Goal: Task Accomplishment & Management: Complete application form

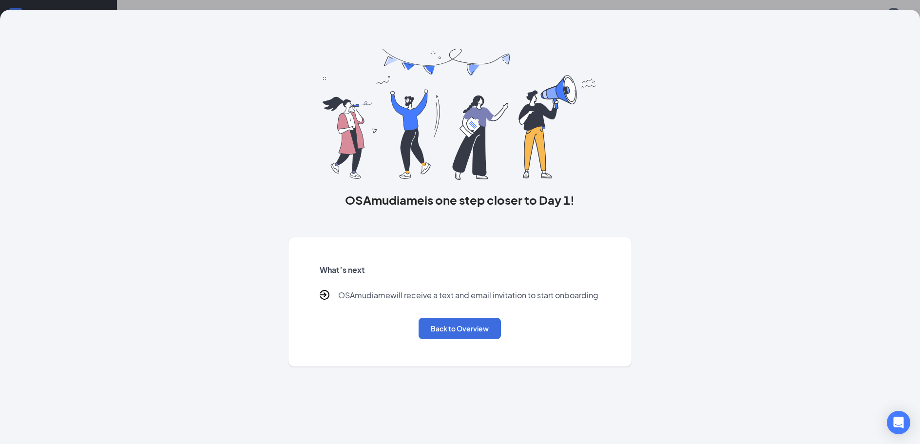
scroll to position [44, 0]
click at [447, 324] on button "Back to Overview" at bounding box center [460, 328] width 82 height 21
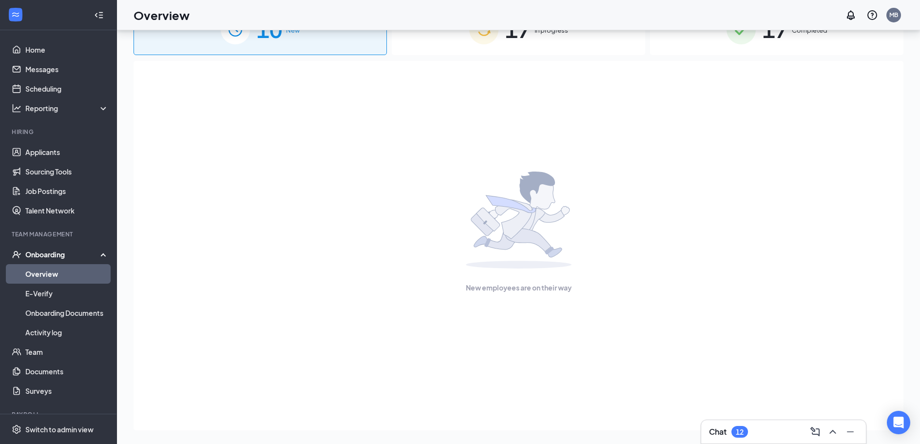
scroll to position [0, 0]
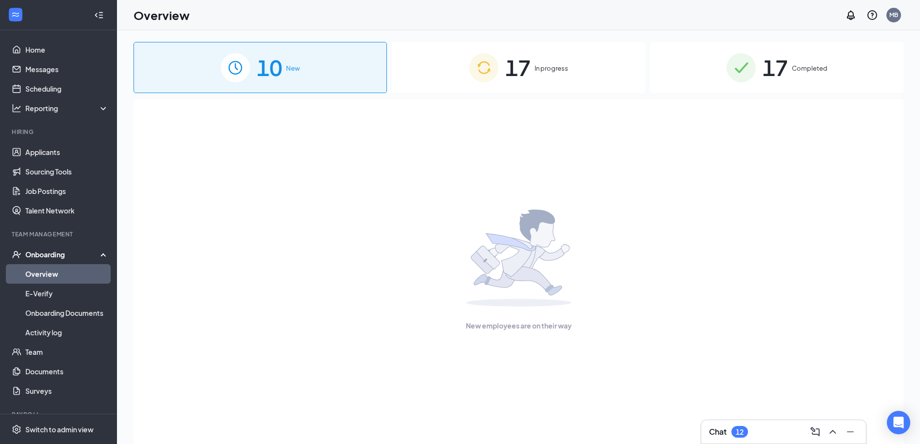
click at [542, 62] on div "17 In progress" at bounding box center [518, 67] width 253 height 51
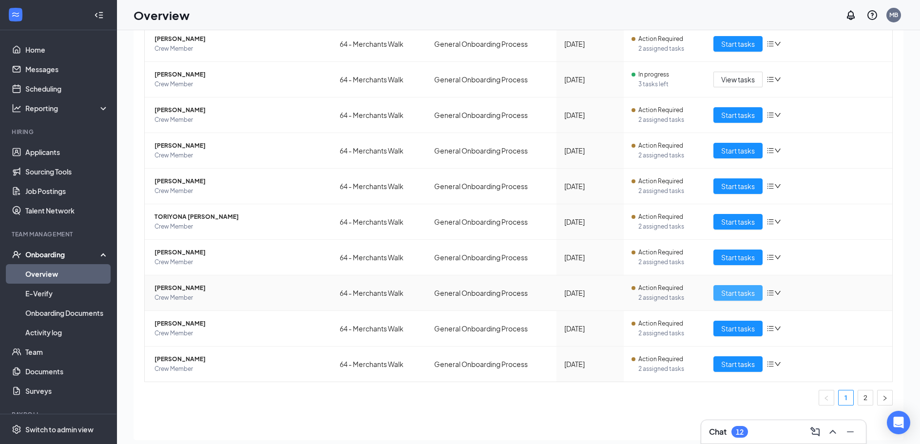
scroll to position [44, 0]
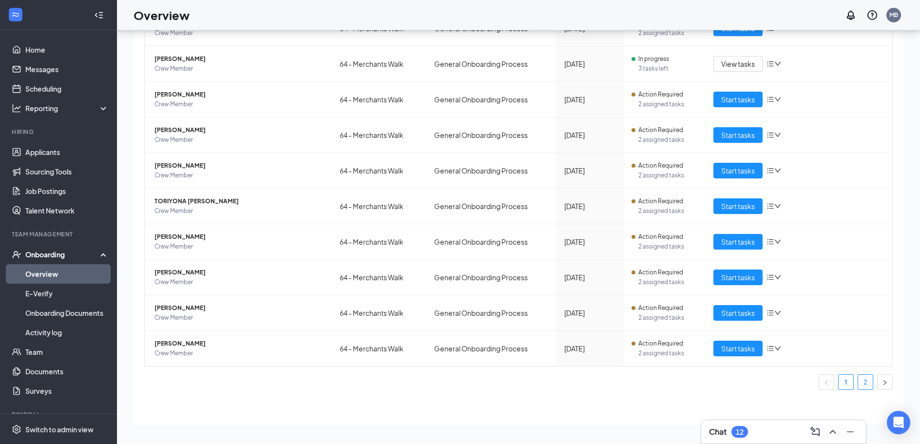
click at [861, 380] on link "2" at bounding box center [865, 382] width 15 height 15
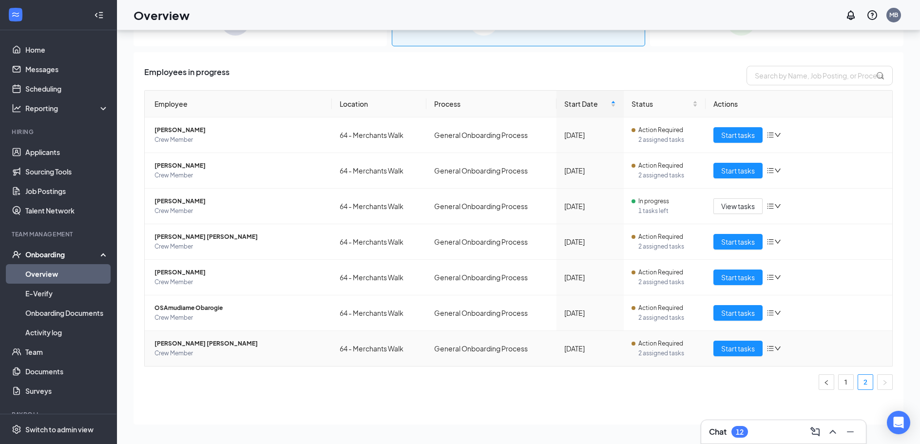
scroll to position [3, 0]
click at [724, 281] on span "Start tasks" at bounding box center [738, 277] width 34 height 11
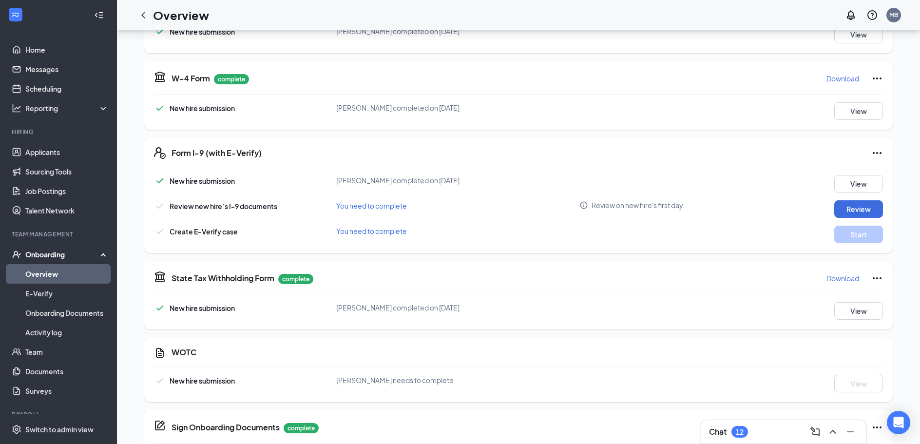
scroll to position [195, 0]
click at [859, 208] on button "Review" at bounding box center [858, 208] width 49 height 18
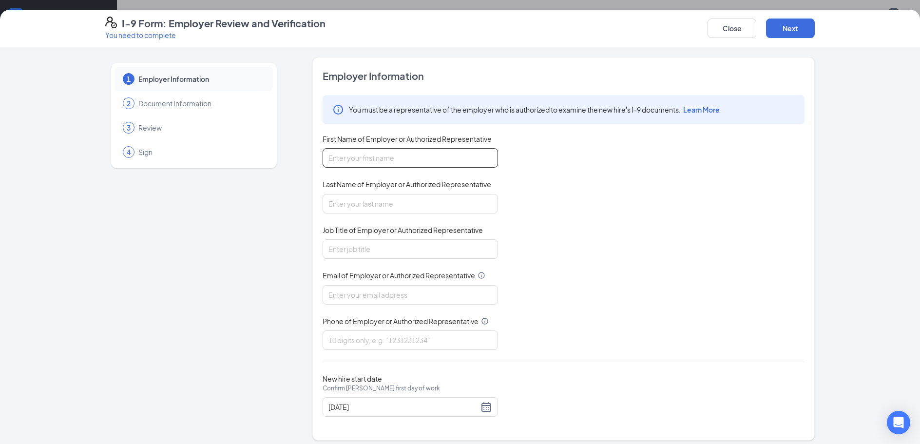
click at [377, 156] on input "First Name of Employer or Authorized Representative" at bounding box center [410, 157] width 175 height 19
type input "[PERSON_NAME]"
type input "Brown"
type input "GM"
type input "[EMAIL_ADDRESS][DOMAIN_NAME]"
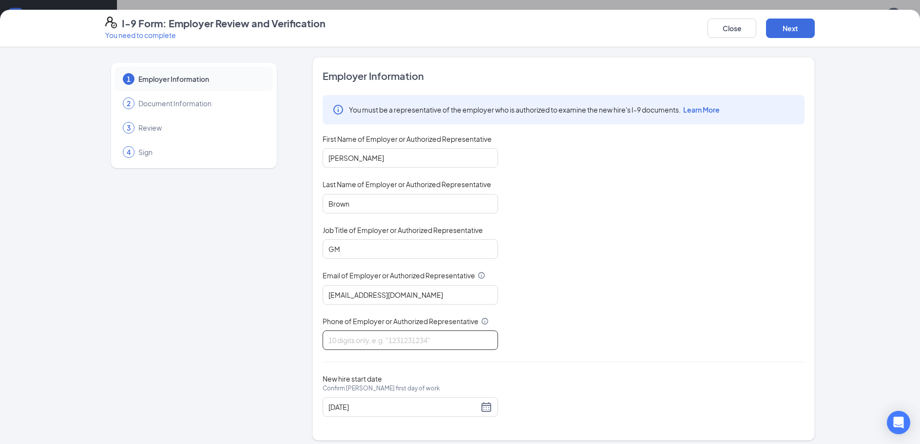
click at [337, 334] on input "Phone of Employer or Authorized Representative" at bounding box center [410, 339] width 175 height 19
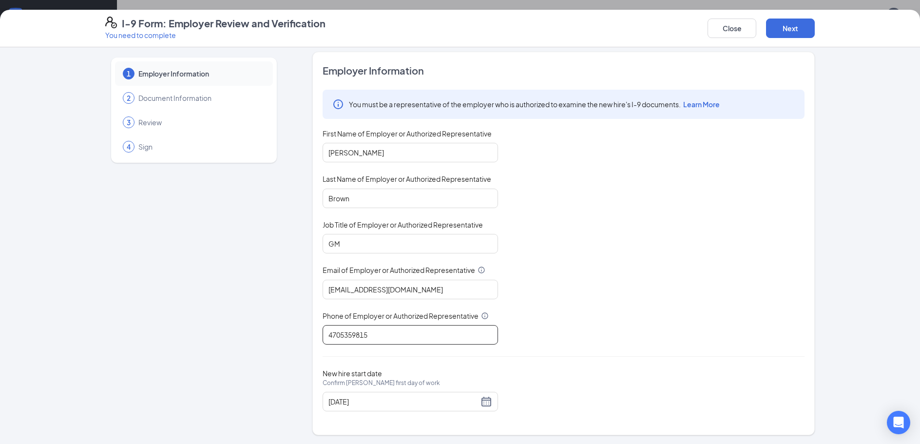
scroll to position [6, 0]
type input "4705359815"
click at [787, 24] on button "Next" at bounding box center [790, 28] width 49 height 19
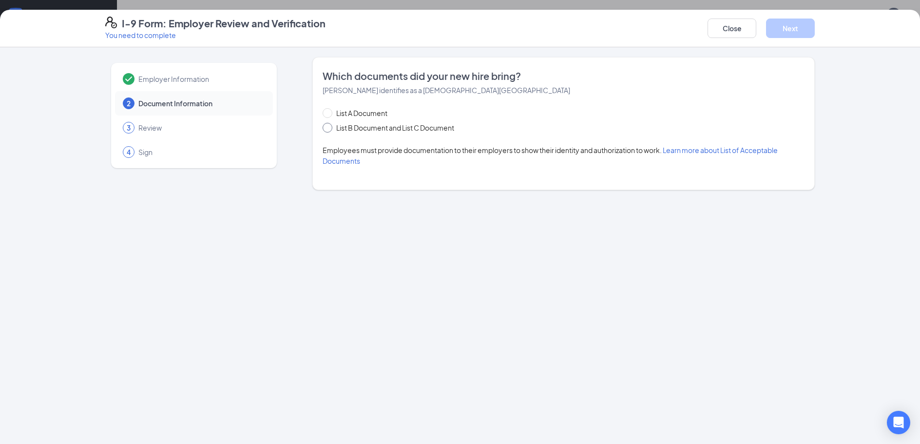
click at [328, 129] on input "List B Document and List C Document" at bounding box center [326, 126] width 7 height 7
radio input "true"
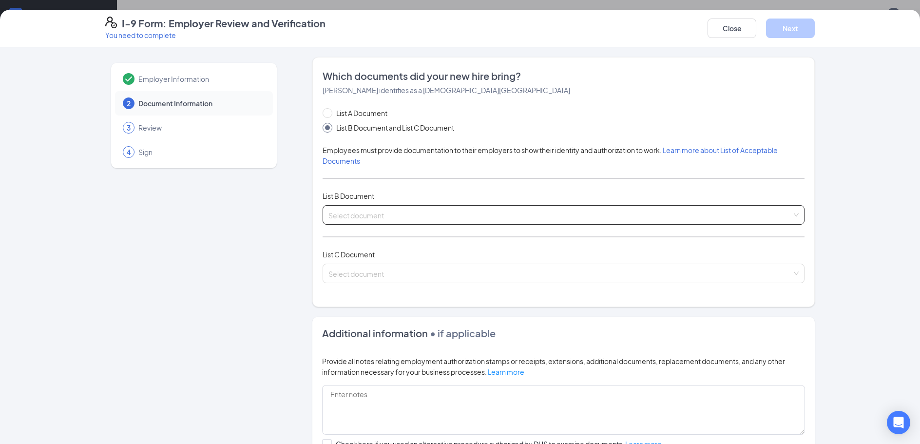
click at [385, 208] on input "search" at bounding box center [559, 213] width 463 height 15
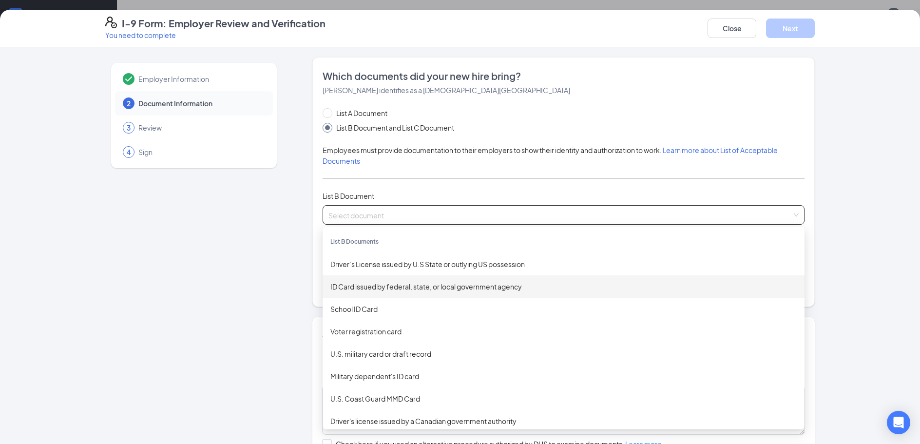
click at [352, 289] on div "ID Card issued by federal, state, or local government agency" at bounding box center [563, 286] width 466 height 11
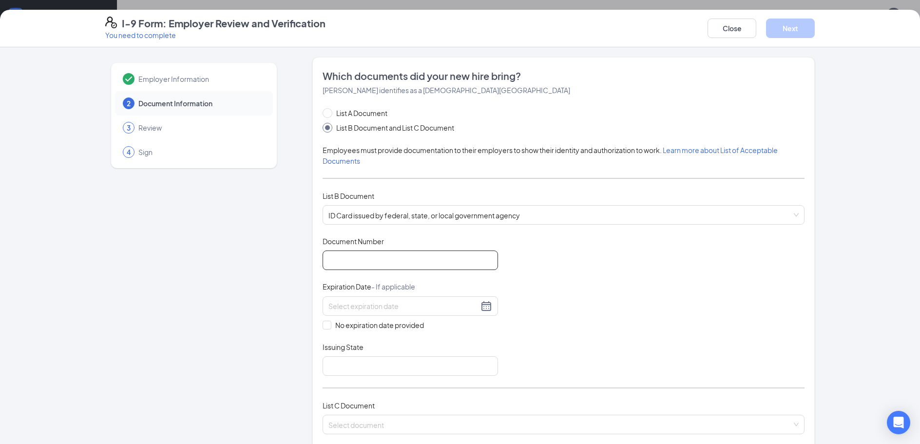
click at [369, 257] on input "Document Number" at bounding box center [410, 259] width 175 height 19
type input "072540210"
click at [377, 305] on input at bounding box center [403, 306] width 150 height 11
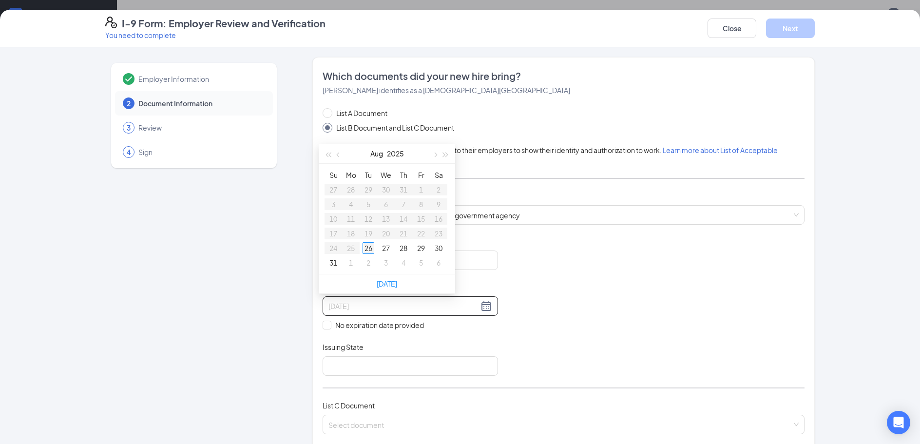
click at [367, 248] on div "26" at bounding box center [369, 248] width 12 height 12
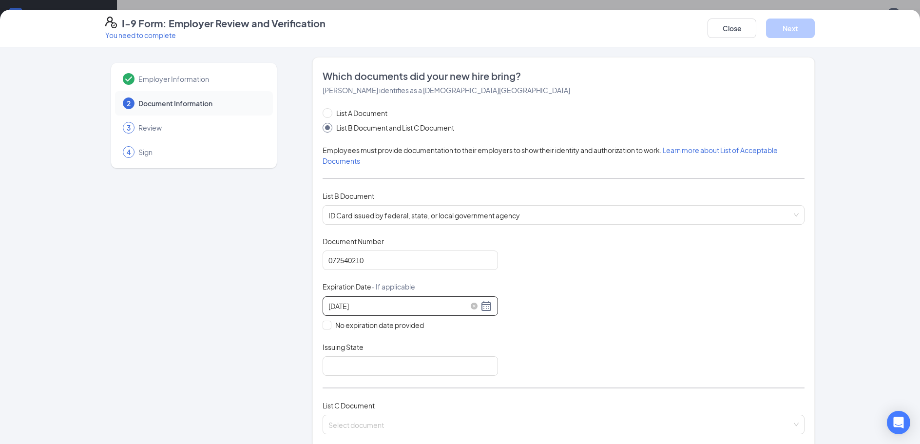
click at [480, 306] on div "[DATE]" at bounding box center [410, 306] width 164 height 12
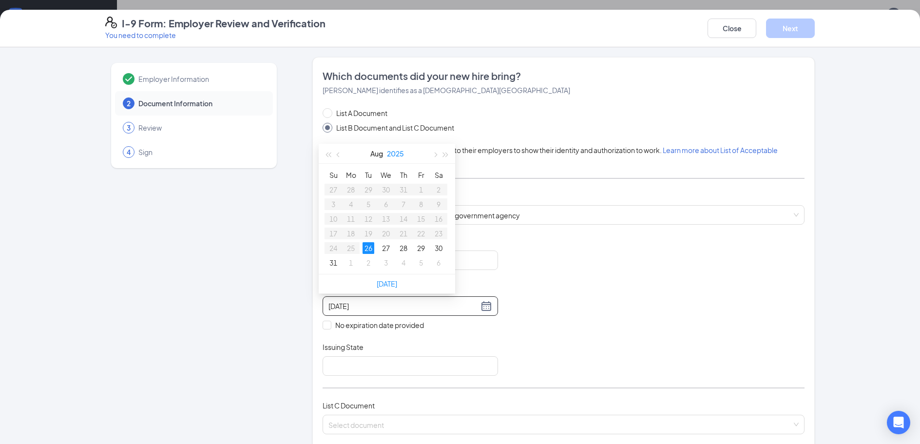
drag, startPoint x: 403, startPoint y: 149, endPoint x: 404, endPoint y: 154, distance: 5.1
click at [404, 154] on button "2025" at bounding box center [395, 153] width 17 height 19
click at [447, 157] on button "button" at bounding box center [446, 154] width 11 height 19
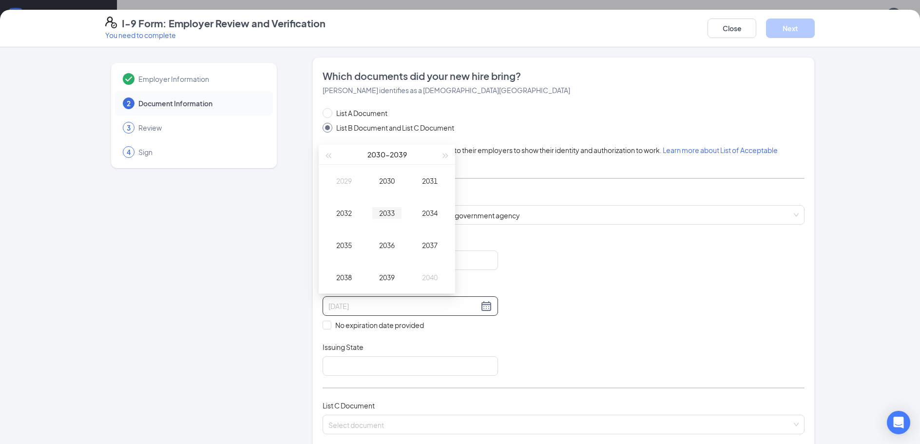
click at [387, 207] on div "2033" at bounding box center [386, 213] width 29 height 12
click at [435, 179] on div "Mar" at bounding box center [429, 181] width 29 height 12
type input "[DATE]"
click at [405, 216] on div "17" at bounding box center [404, 219] width 12 height 12
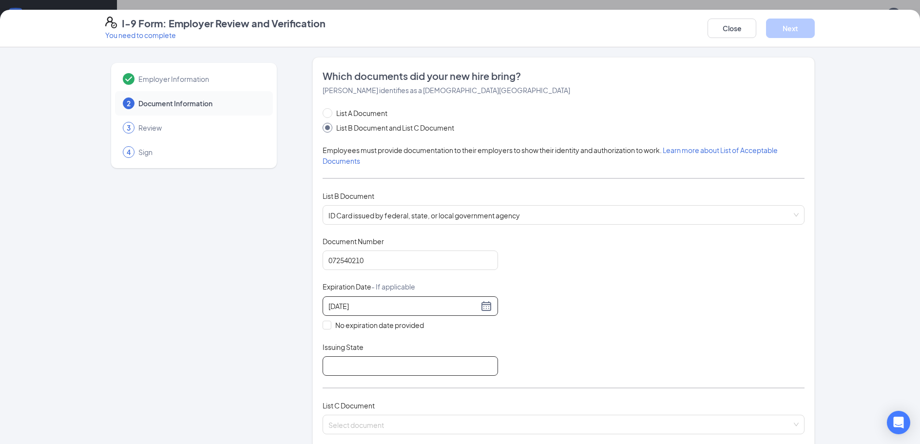
click at [346, 367] on input "Issuing State" at bounding box center [410, 365] width 175 height 19
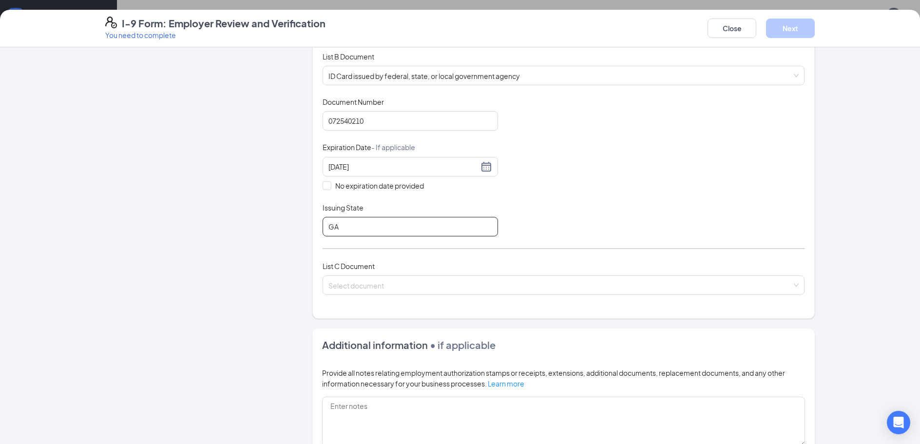
scroll to position [195, 0]
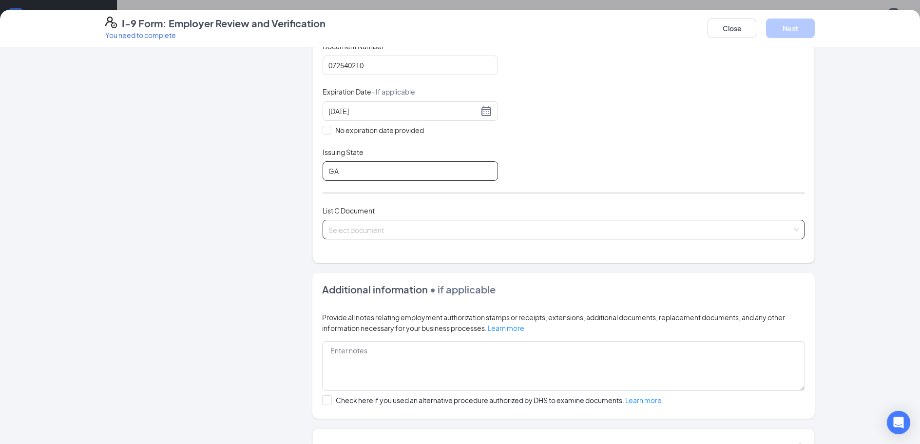
click at [793, 232] on div "Select document" at bounding box center [564, 229] width 482 height 19
type input "GA"
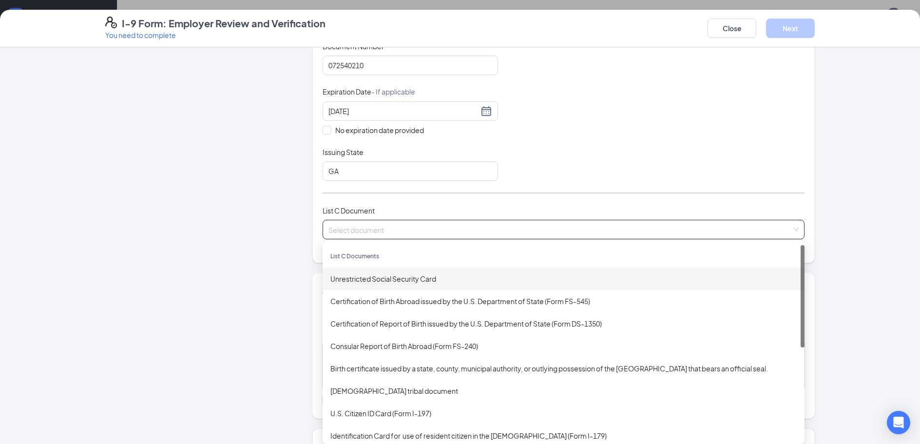
click at [392, 273] on div "Unrestricted Social Security Card" at bounding box center [564, 279] width 482 height 22
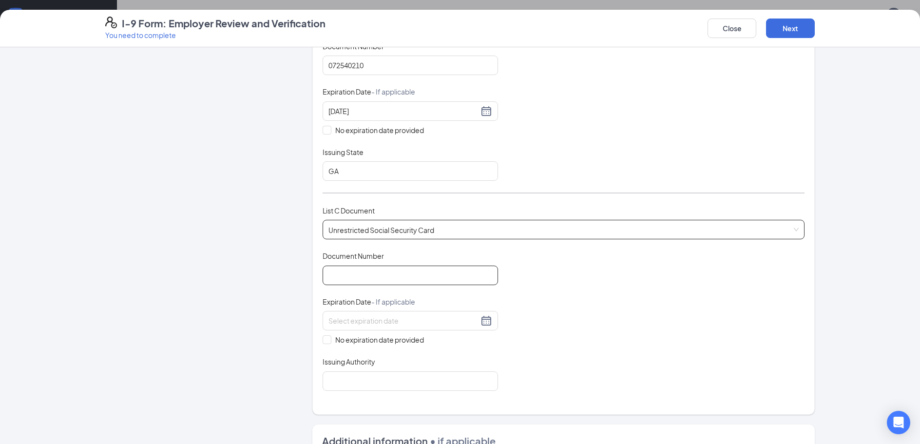
click at [412, 276] on input "Document Number" at bounding box center [410, 275] width 175 height 19
type input "669382997"
click at [323, 341] on input "No expiration date provided" at bounding box center [326, 338] width 7 height 7
checkbox input "true"
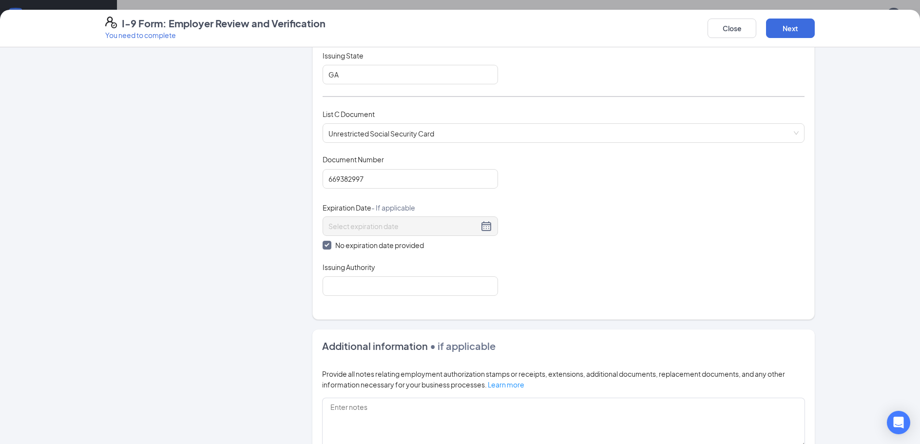
scroll to position [292, 0]
click at [354, 285] on input "Issuing Authority" at bounding box center [410, 284] width 175 height 19
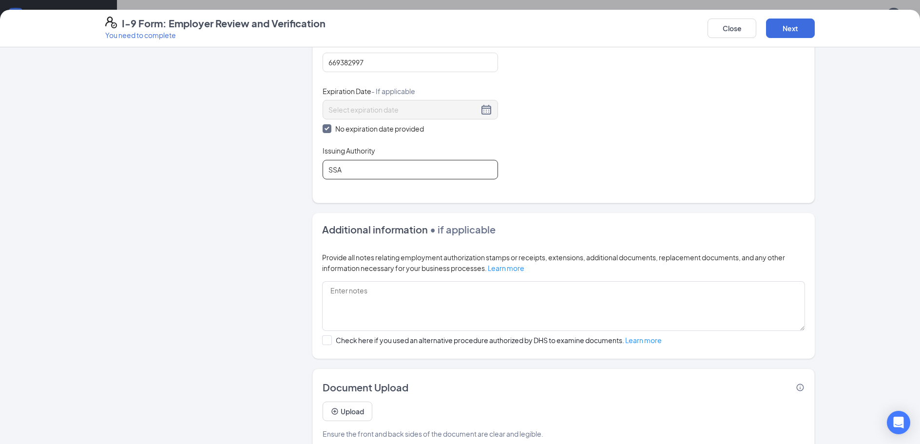
scroll to position [425, 0]
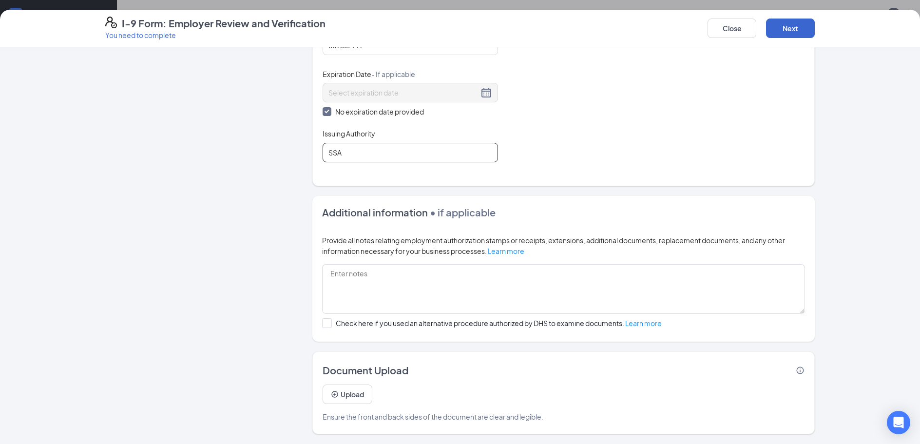
type input "SSA"
click at [786, 28] on button "Next" at bounding box center [790, 28] width 49 height 19
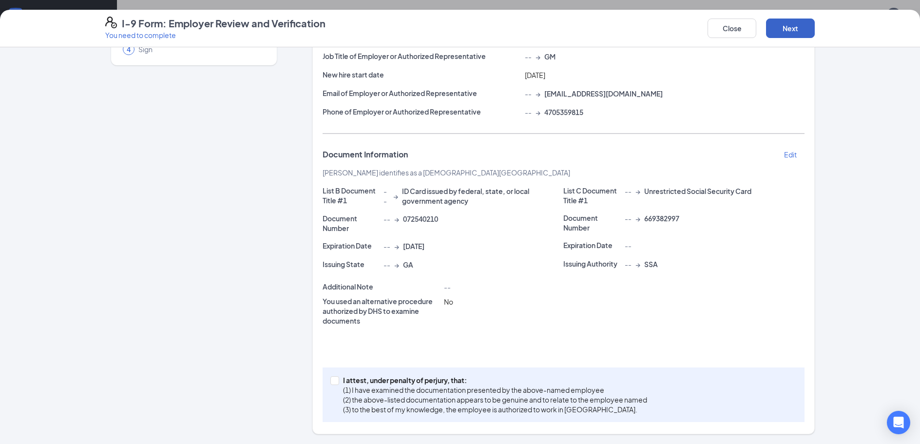
scroll to position [103, 0]
click at [331, 380] on input "I attest, under penalty of [PERSON_NAME], that: (1) I have examined the documen…" at bounding box center [333, 379] width 7 height 7
checkbox input "true"
click at [803, 29] on button "Next" at bounding box center [790, 28] width 49 height 19
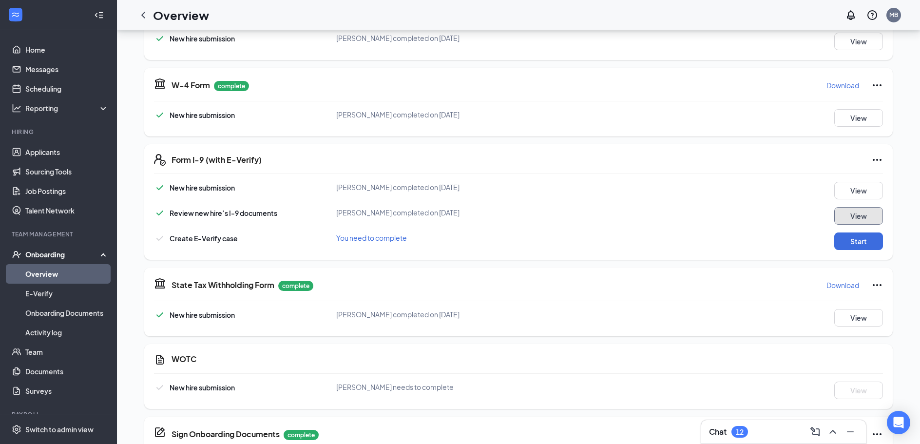
scroll to position [168, 0]
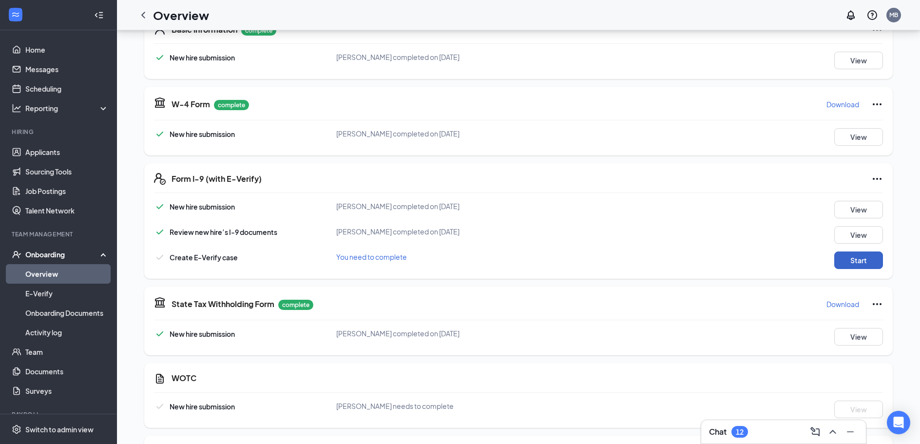
click at [856, 258] on button "Start" at bounding box center [858, 260] width 49 height 18
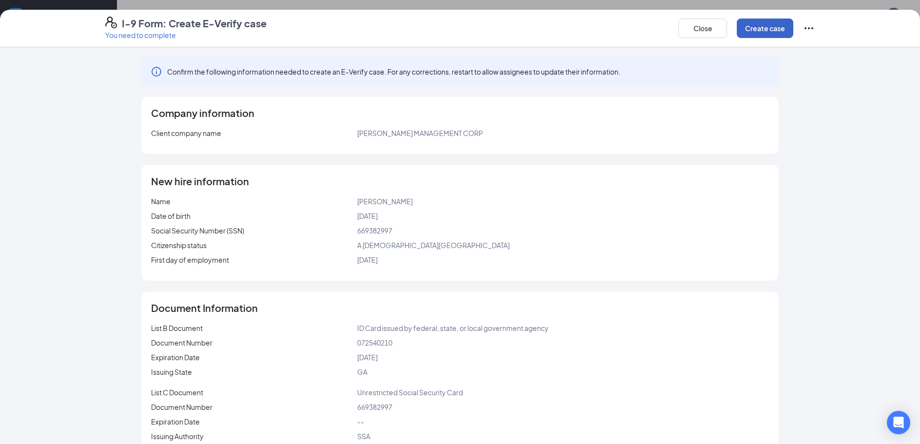
click at [767, 31] on button "Create case" at bounding box center [765, 28] width 57 height 19
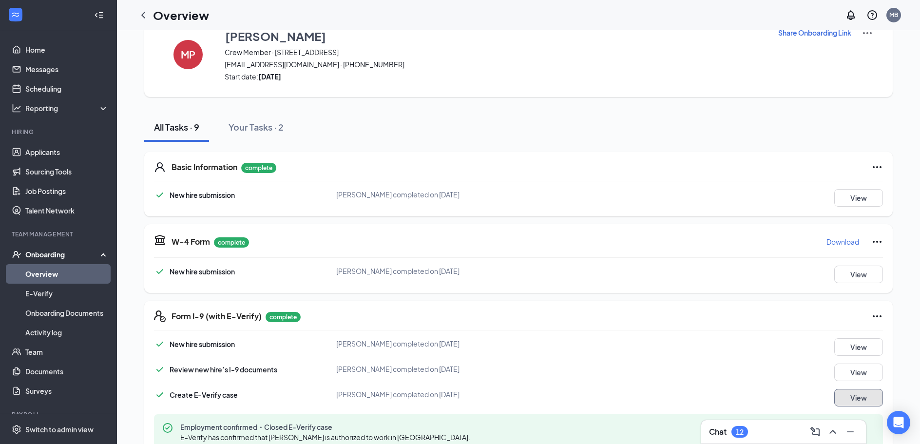
scroll to position [0, 0]
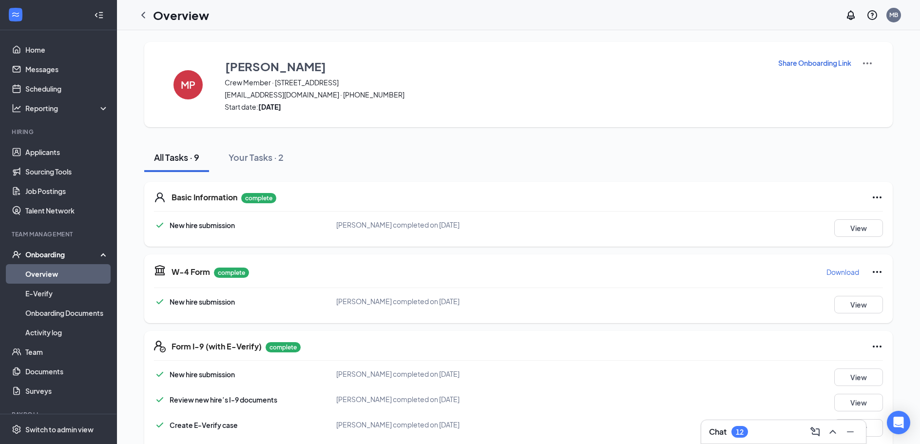
click at [67, 256] on div "Onboarding" at bounding box center [62, 255] width 75 height 10
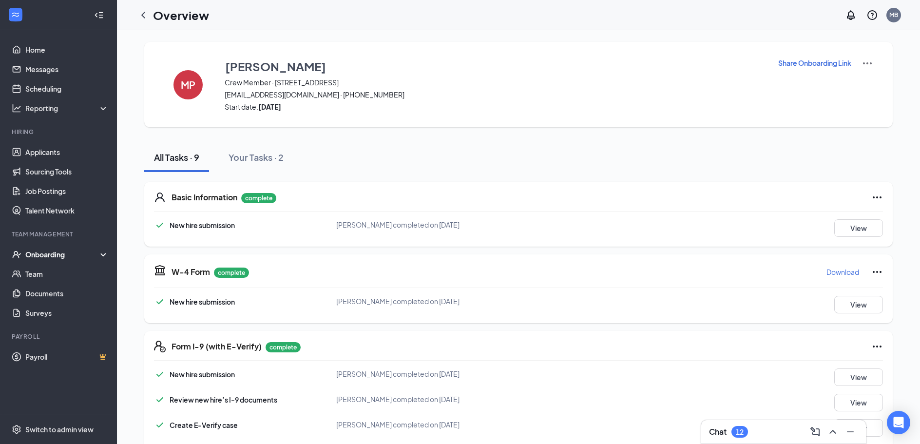
click at [72, 235] on div "Team Management" at bounding box center [59, 234] width 95 height 8
click at [71, 255] on div "Onboarding" at bounding box center [62, 255] width 75 height 10
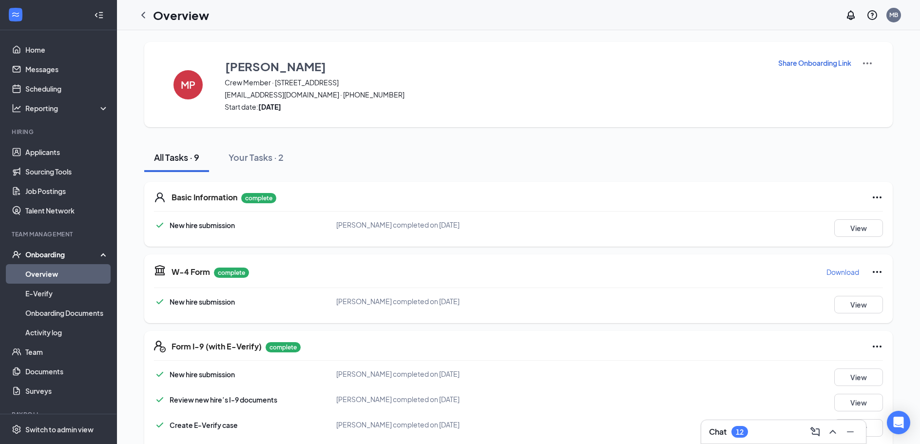
click at [59, 273] on link "Overview" at bounding box center [66, 273] width 83 height 19
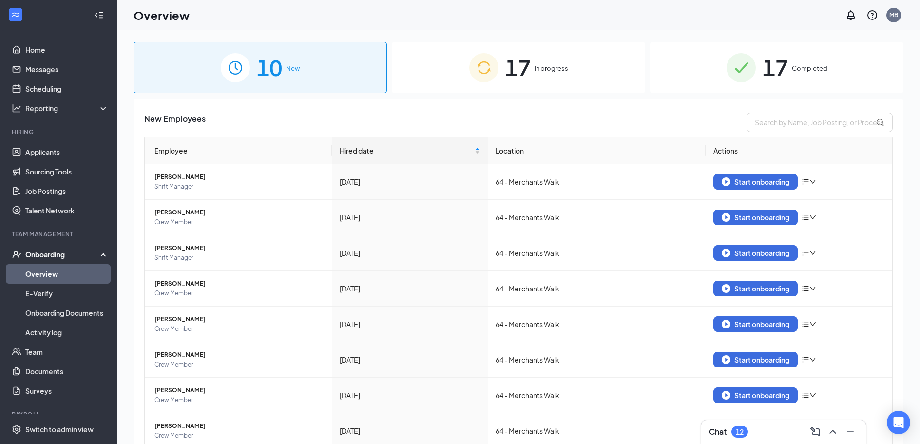
click at [520, 68] on span "17" at bounding box center [517, 68] width 25 height 34
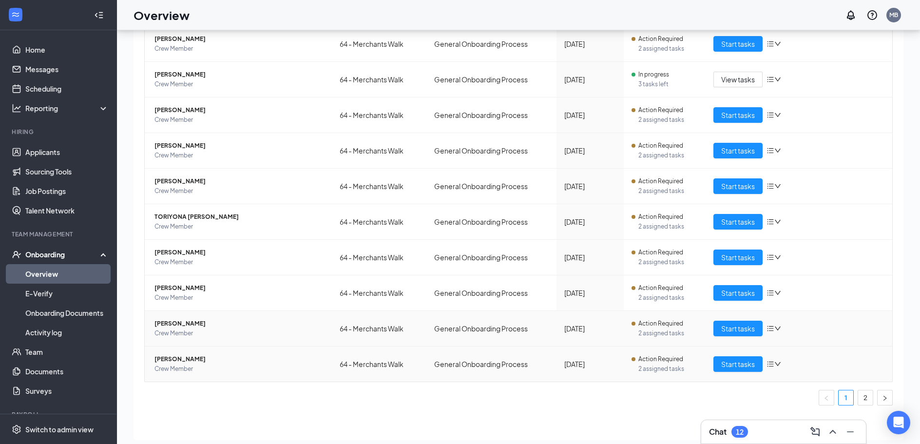
scroll to position [44, 0]
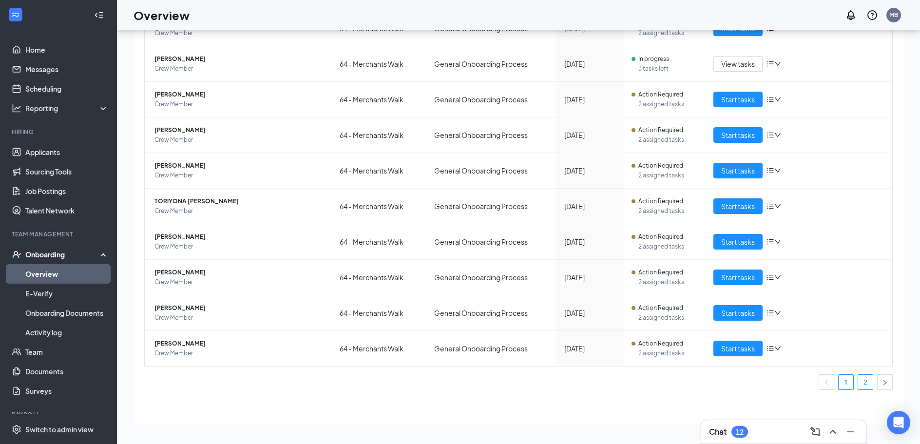
click at [864, 379] on link "2" at bounding box center [865, 382] width 15 height 15
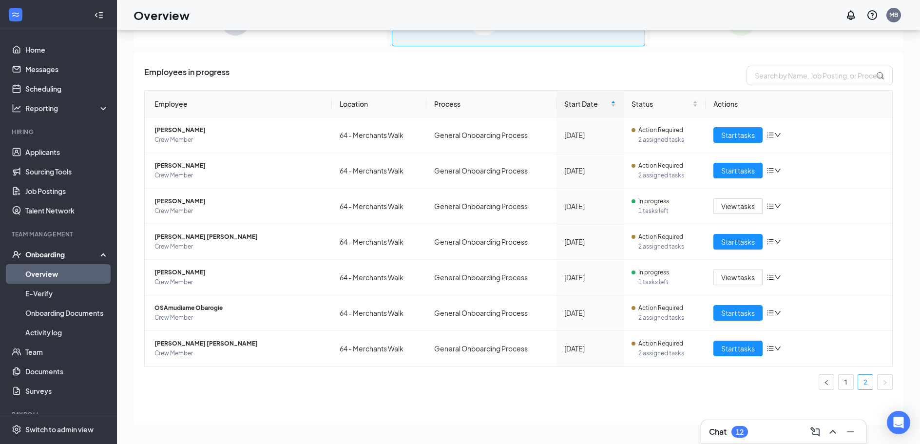
scroll to position [3, 0]
click at [742, 311] on span "Start tasks" at bounding box center [738, 312] width 34 height 11
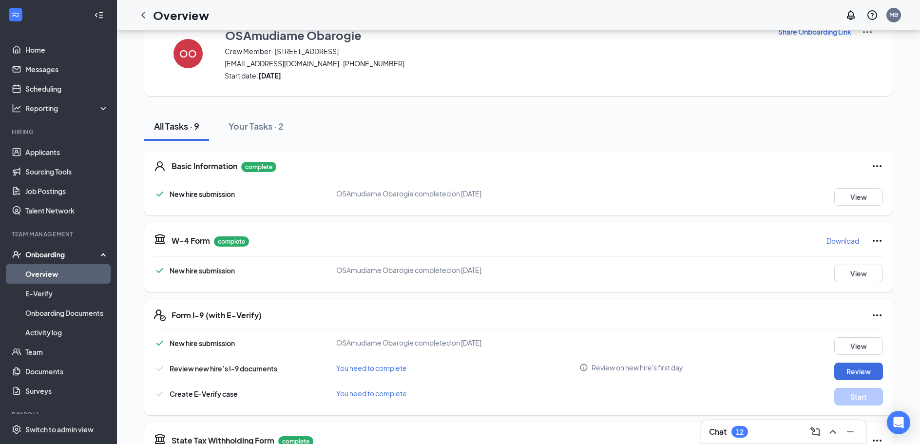
scroll to position [49, 0]
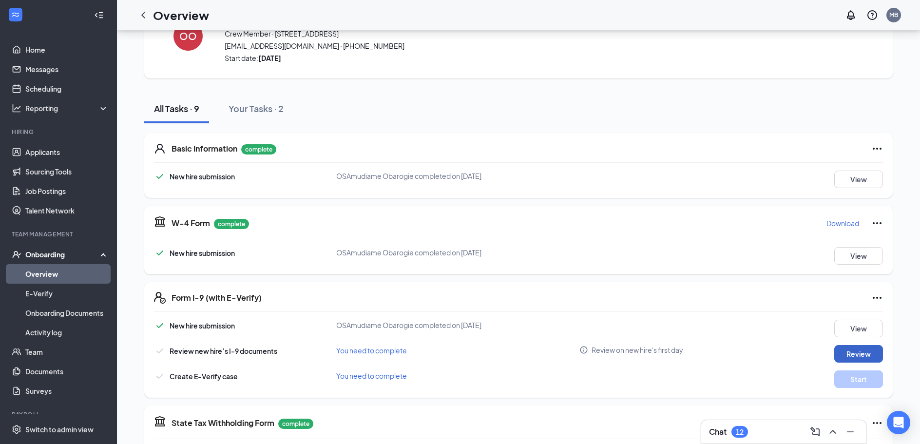
click at [859, 349] on button "Review" at bounding box center [858, 354] width 49 height 18
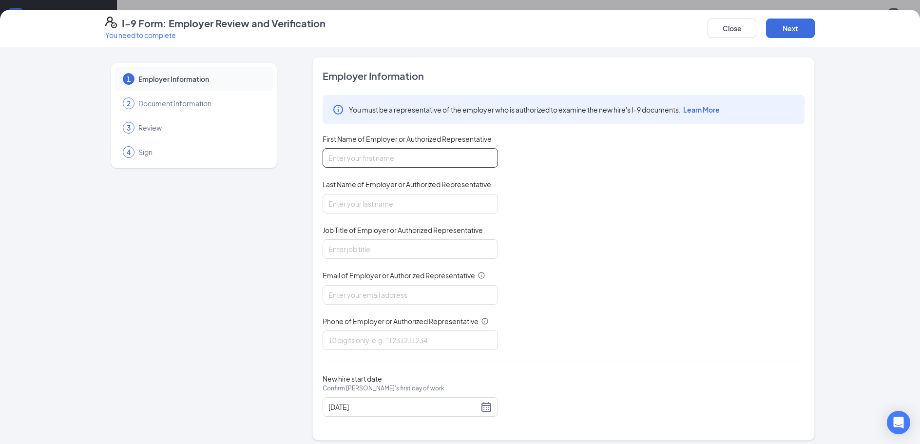
click at [427, 160] on input "First Name of Employer or Authorized Representative" at bounding box center [410, 157] width 175 height 19
type input "osamudiame"
click at [415, 199] on input "Last Name of Employer or Authorized Representative" at bounding box center [410, 203] width 175 height 19
type input "Obarogie"
click at [384, 250] on input "Job Title of Employer or Authorized Representative" at bounding box center [410, 248] width 175 height 19
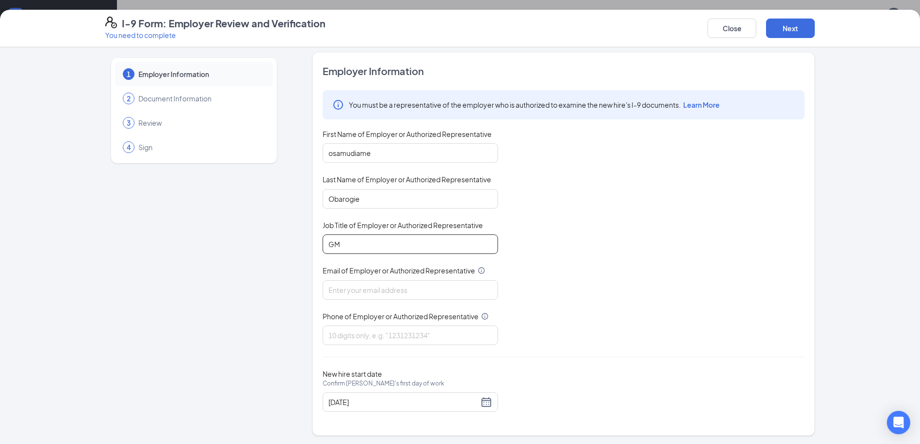
scroll to position [6, 0]
type input "GM"
click at [368, 290] on input "Email of Employer or Authorized Representative" at bounding box center [410, 288] width 175 height 19
type input "[EMAIL_ADDRESS][DOMAIN_NAME]"
click at [363, 334] on input "Phone of Employer or Authorized Representative" at bounding box center [410, 333] width 175 height 19
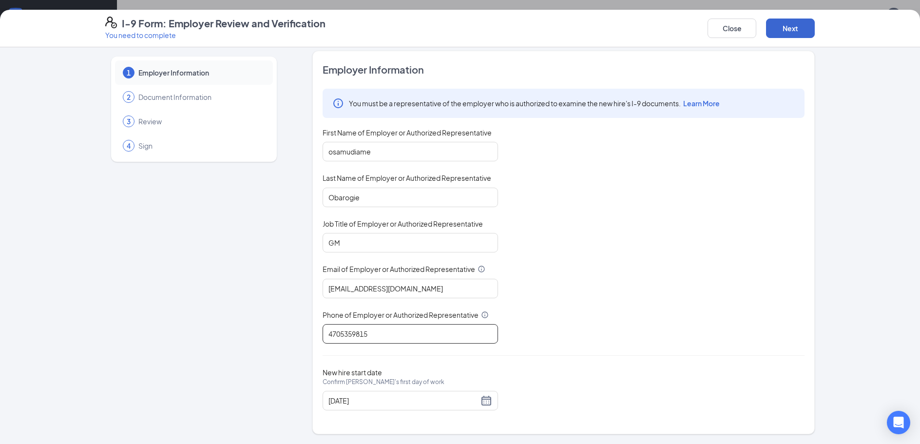
type input "4705359815"
click at [786, 29] on button "Next" at bounding box center [790, 28] width 49 height 19
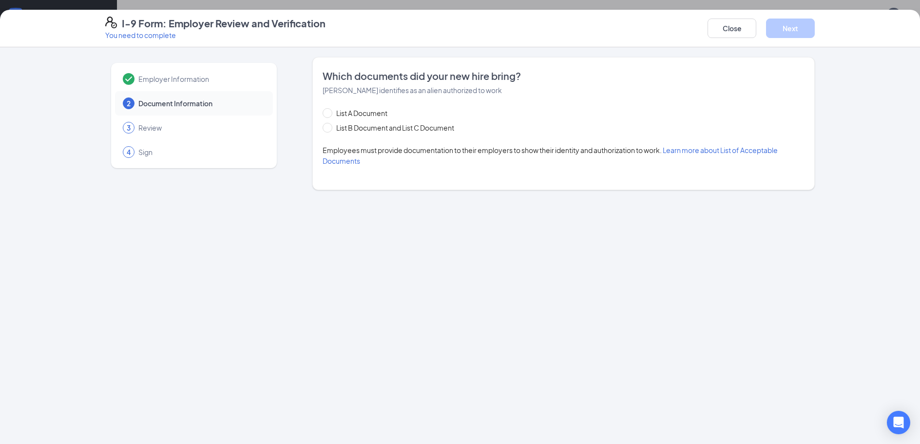
scroll to position [0, 0]
click at [329, 126] on input "List B Document and List C Document" at bounding box center [326, 126] width 7 height 7
radio input "true"
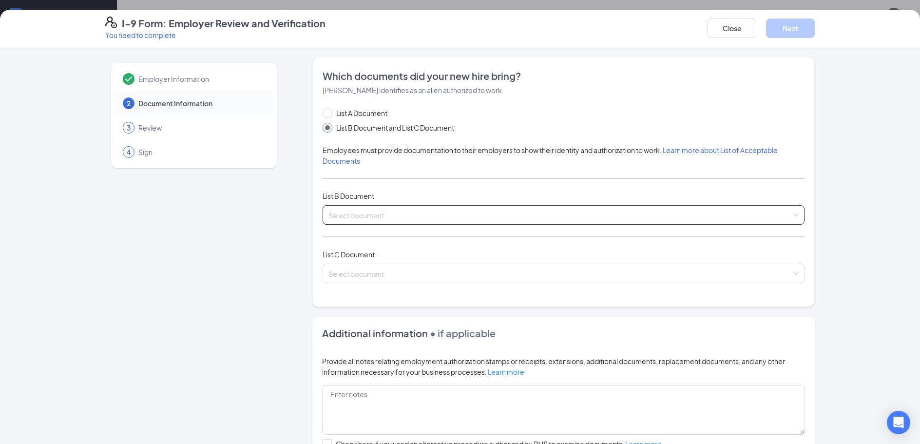
click at [792, 211] on div "Select document" at bounding box center [564, 214] width 482 height 19
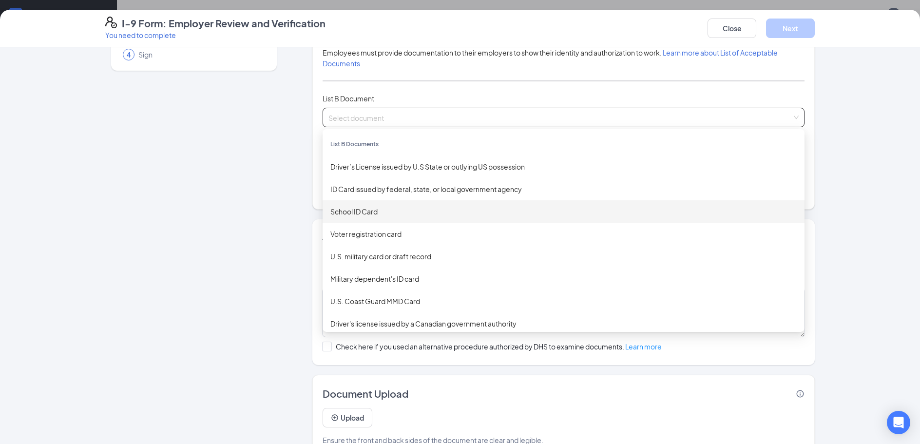
click at [274, 181] on div "Employer Information 2 Document Information 3 Review 4 Sign" at bounding box center [193, 209] width 177 height 498
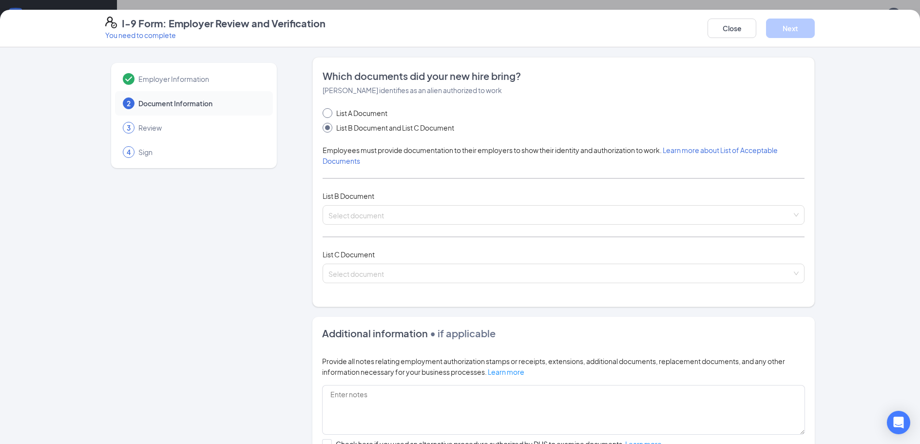
click at [323, 112] on input "List A Document" at bounding box center [326, 111] width 7 height 7
radio input "true"
radio input "false"
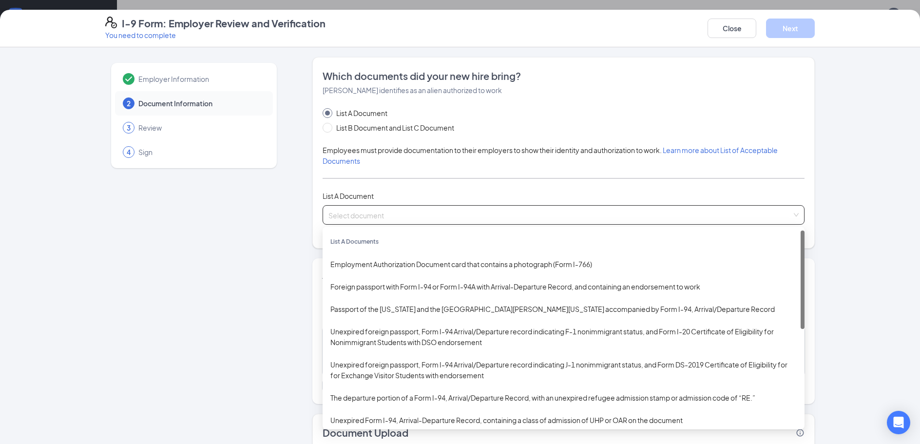
click at [791, 211] on div "Select document" at bounding box center [564, 214] width 482 height 19
click at [532, 266] on div "Employment Authorization Document card that contains a photograph (Form I-766)" at bounding box center [563, 264] width 466 height 11
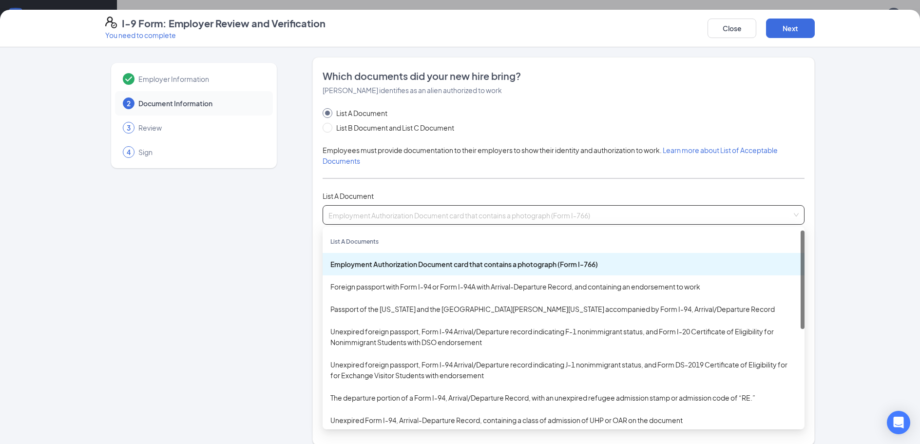
click at [665, 210] on span "Employment Authorization Document card that contains a photograph (Form I-766)" at bounding box center [563, 215] width 470 height 19
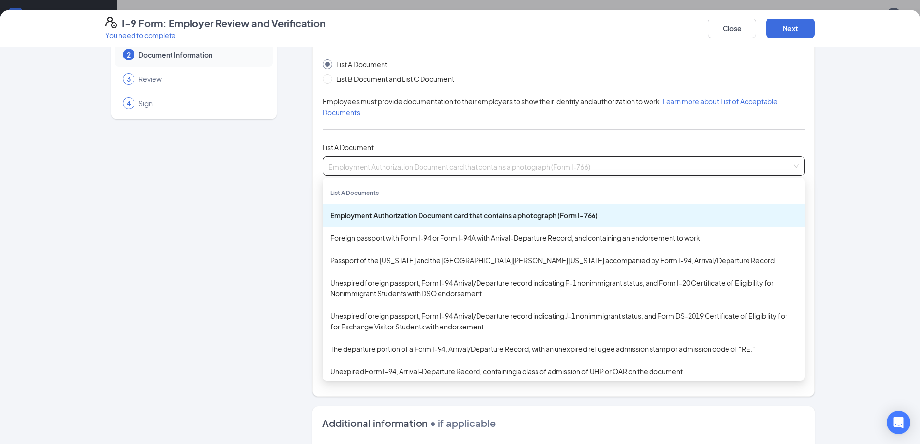
click at [539, 214] on div "Employment Authorization Document card that contains a photograph (Form I-766)" at bounding box center [563, 215] width 466 height 11
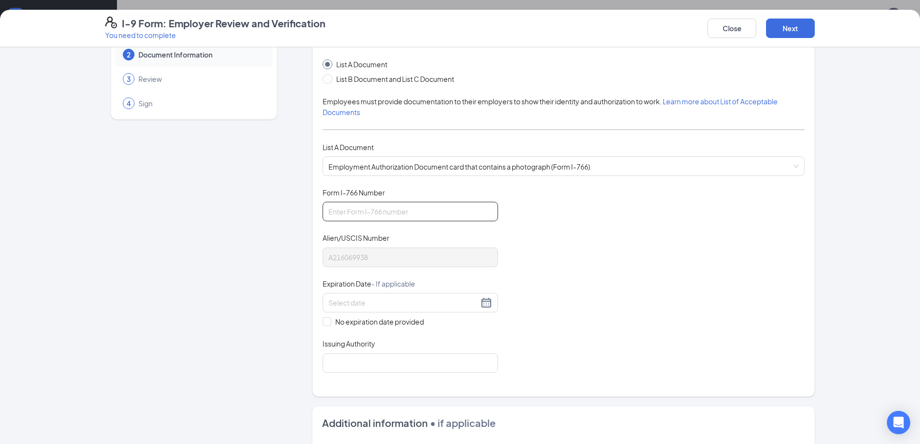
click at [422, 218] on input "Form I-766 Number" at bounding box center [410, 211] width 175 height 19
click at [388, 305] on input at bounding box center [403, 302] width 150 height 11
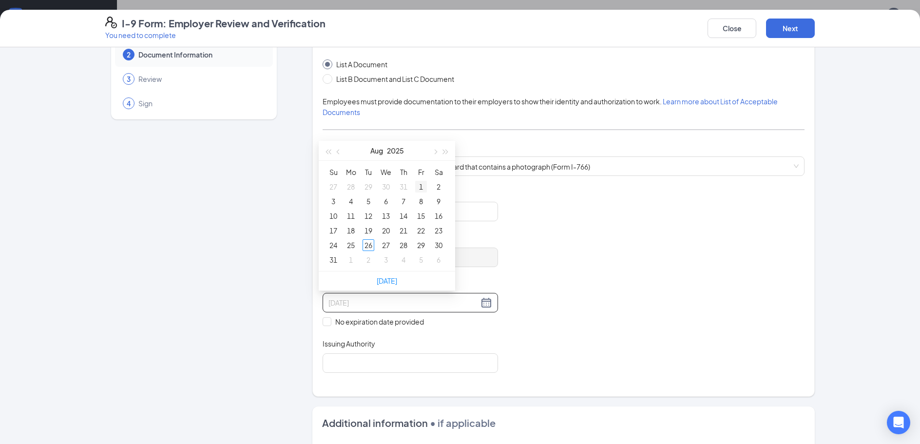
type input "[DATE]"
click at [445, 146] on button "button" at bounding box center [446, 150] width 11 height 19
click at [448, 150] on button "button" at bounding box center [446, 150] width 11 height 19
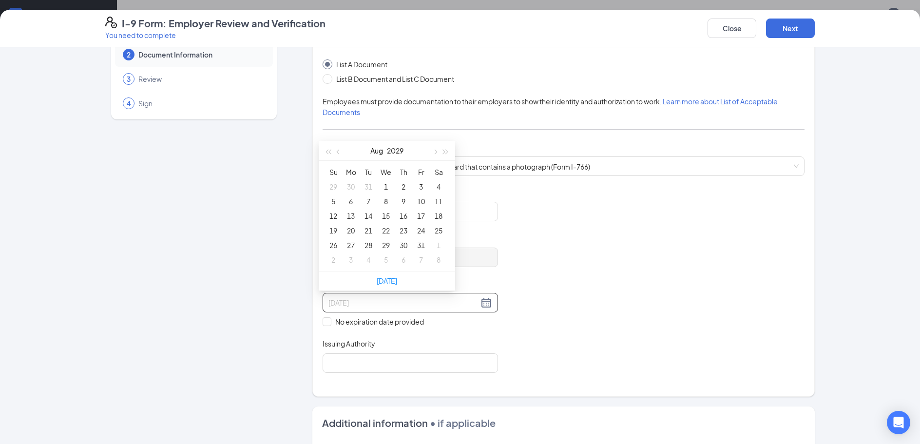
type input "[DATE]"
click at [434, 152] on span "button" at bounding box center [434, 152] width 5 height 5
type input "[DATE]"
click at [367, 215] on div "16" at bounding box center [369, 216] width 12 height 12
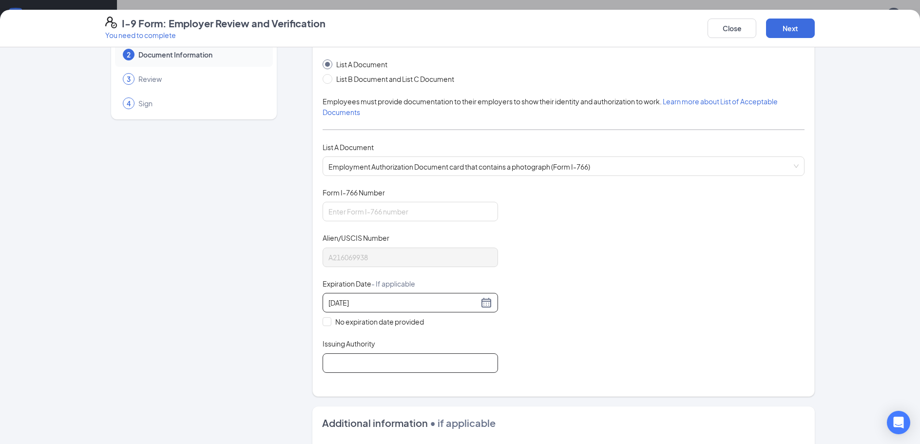
click at [385, 367] on input "Issuing Authority" at bounding box center [410, 362] width 175 height 19
type input "[GEOGRAPHIC_DATA]"
click at [780, 27] on button "Next" at bounding box center [790, 28] width 49 height 19
click at [386, 211] on input "Form I-766 Number" at bounding box center [410, 211] width 175 height 19
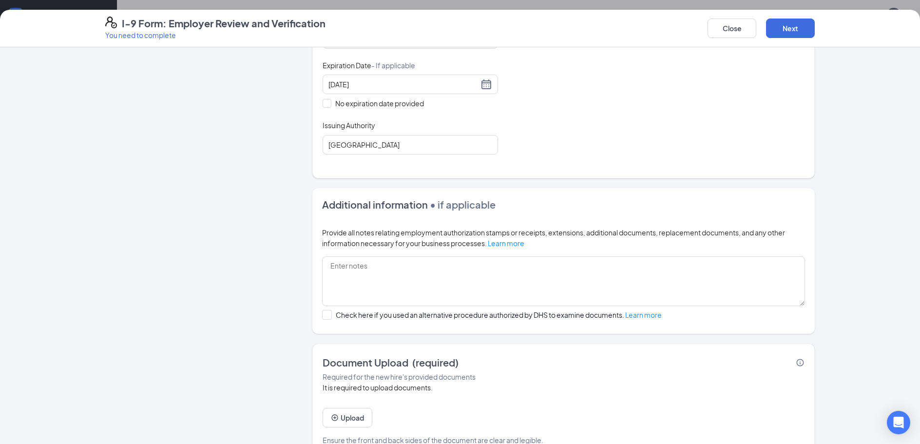
scroll to position [289, 0]
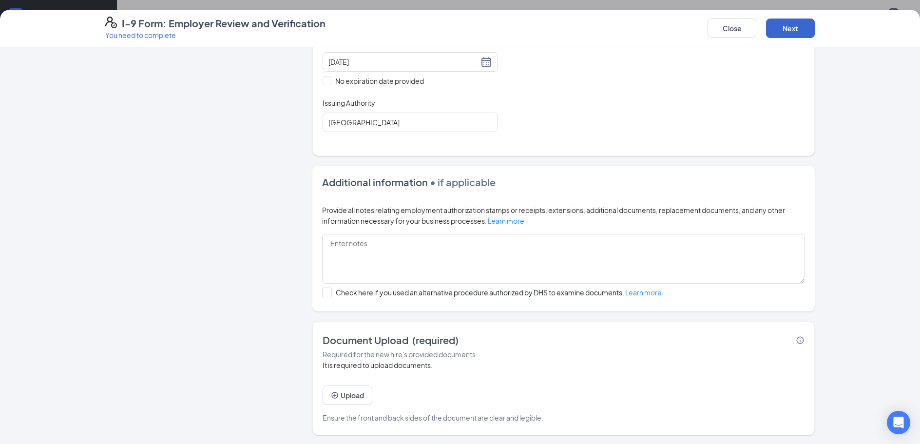
type input "ioe0923657569"
click at [795, 29] on button "Next" at bounding box center [790, 28] width 49 height 19
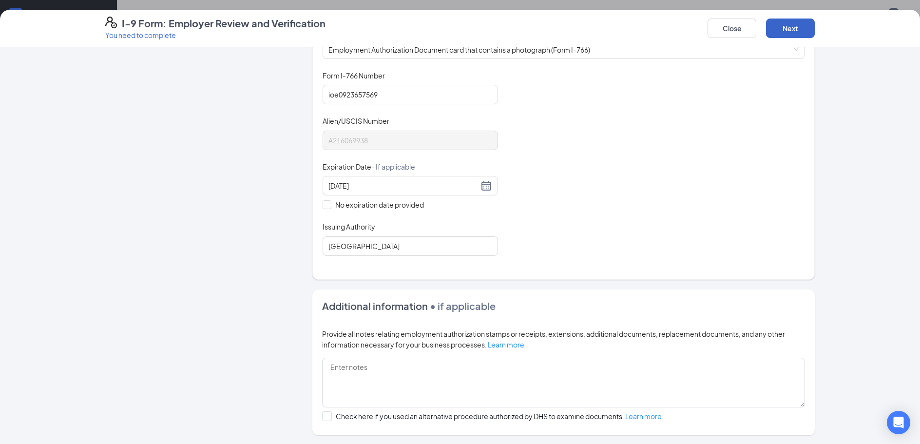
scroll to position [143, 0]
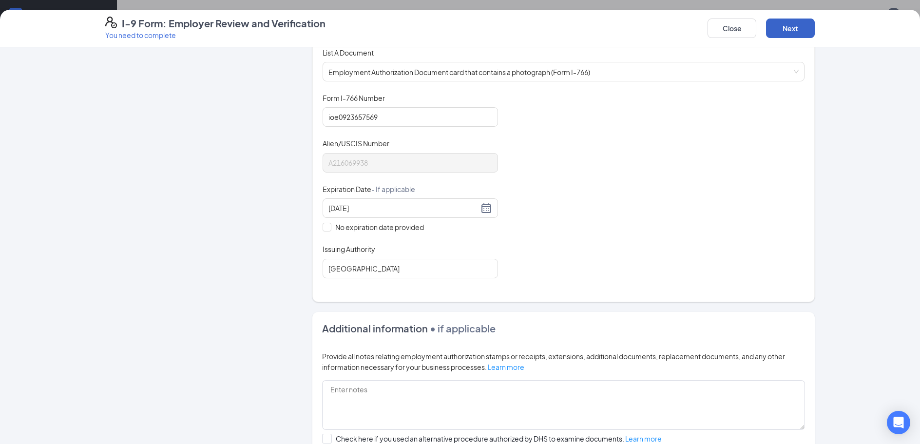
click at [786, 31] on button "Next" at bounding box center [790, 28] width 49 height 19
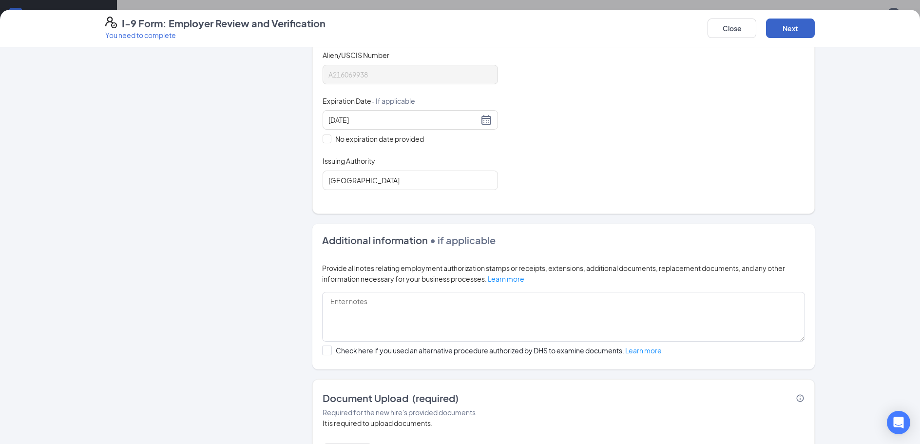
scroll to position [289, 0]
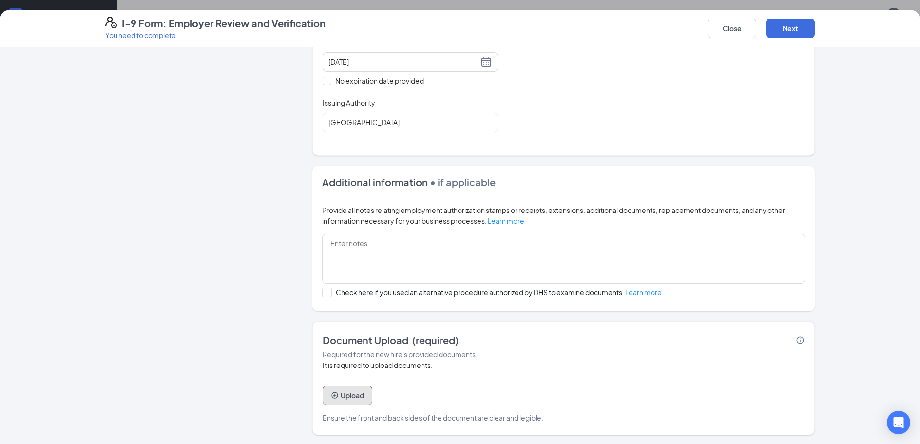
click at [355, 385] on button "Upload" at bounding box center [348, 394] width 50 height 19
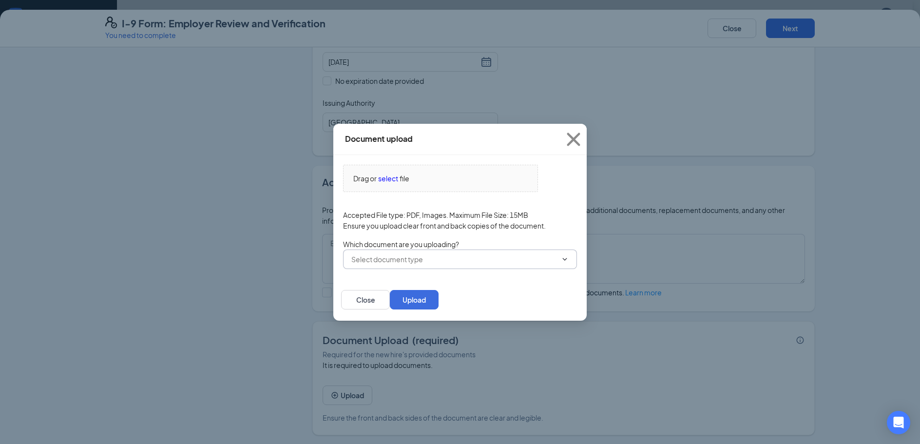
click at [408, 264] on input "text" at bounding box center [454, 259] width 206 height 11
click at [407, 282] on div "Employment Authorization Document card that contains a photograph (Form I-766)" at bounding box center [474, 276] width 262 height 11
type input "Employment Authorization Document card that contains a photograph (Form I-766)"
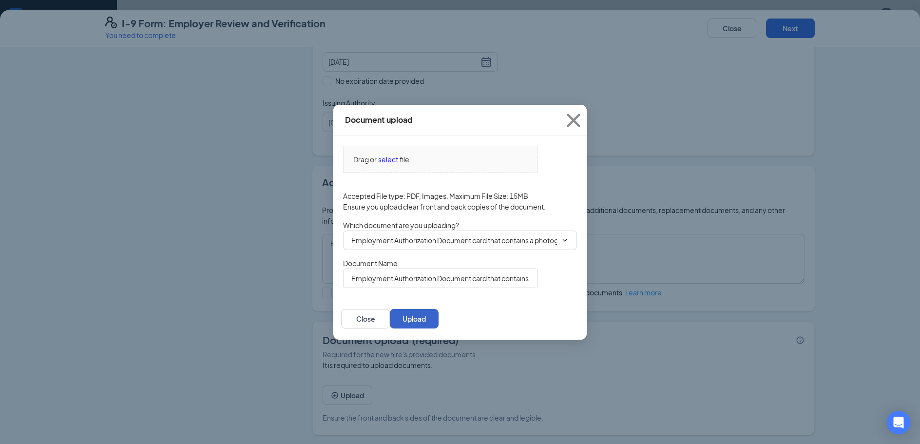
click at [439, 318] on button "Upload" at bounding box center [414, 318] width 49 height 19
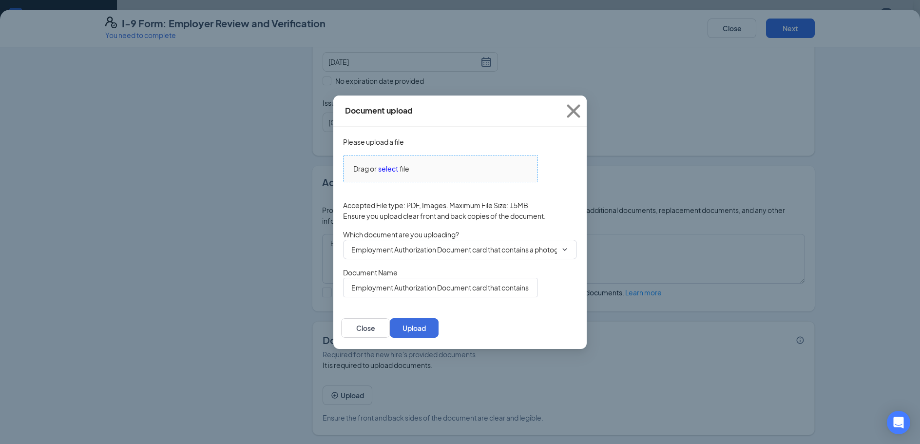
click at [387, 165] on span "select" at bounding box center [388, 168] width 20 height 11
click at [393, 163] on span "select" at bounding box center [388, 168] width 20 height 11
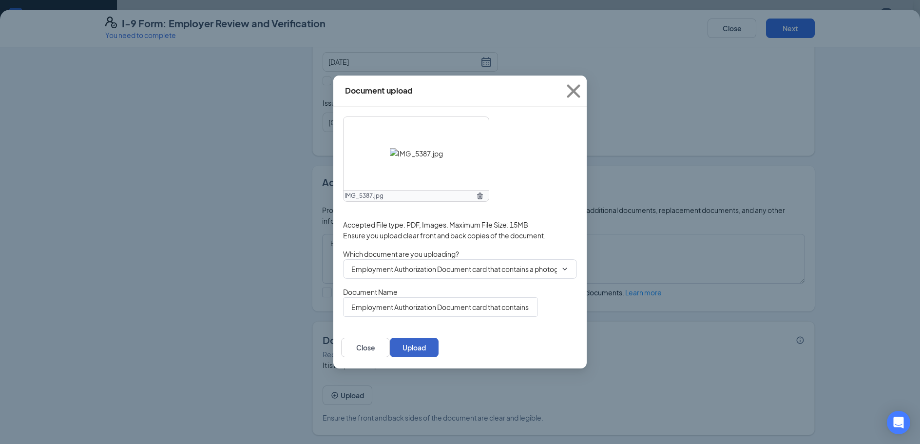
click at [439, 350] on button "Upload" at bounding box center [414, 347] width 49 height 19
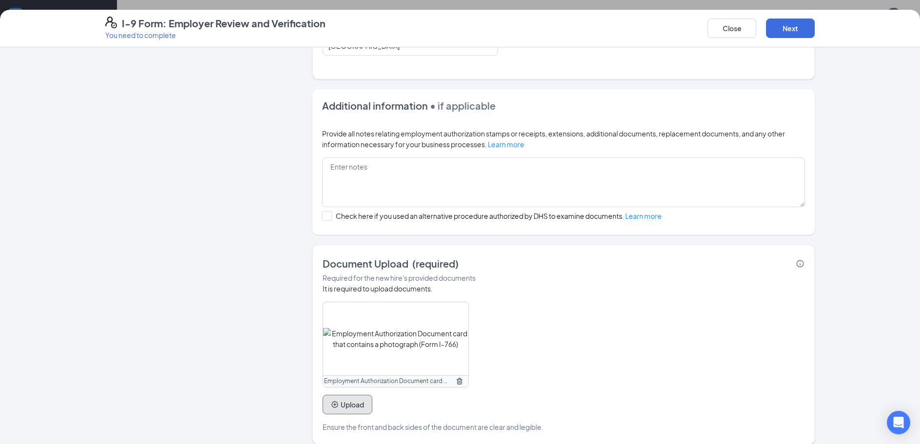
scroll to position [382, 0]
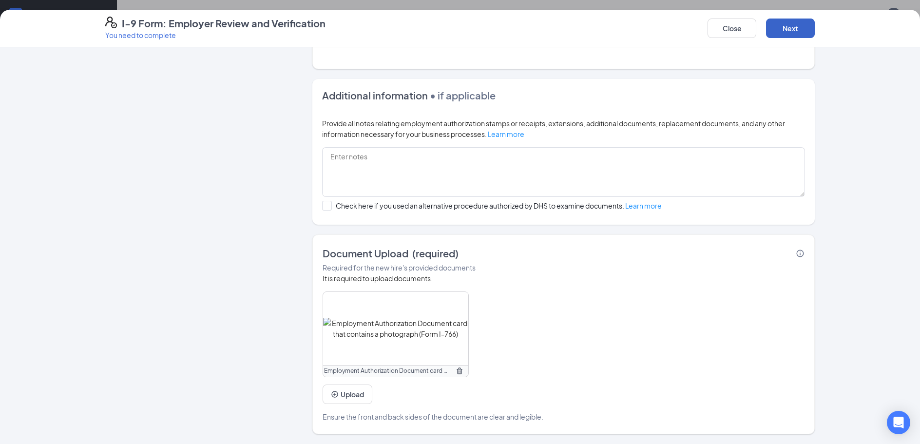
click at [790, 23] on button "Next" at bounding box center [790, 28] width 49 height 19
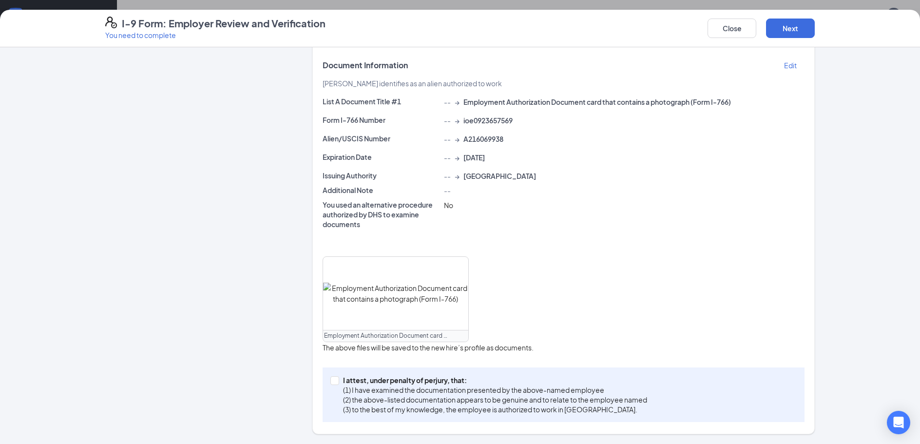
click at [326, 383] on div "I attest, under penalty of [PERSON_NAME], that: (1) I have examined the documen…" at bounding box center [564, 394] width 482 height 55
click at [332, 380] on input "I attest, under penalty of [PERSON_NAME], that: (1) I have examined the documen…" at bounding box center [333, 379] width 7 height 7
checkbox input "true"
click at [781, 20] on button "Next" at bounding box center [790, 28] width 49 height 19
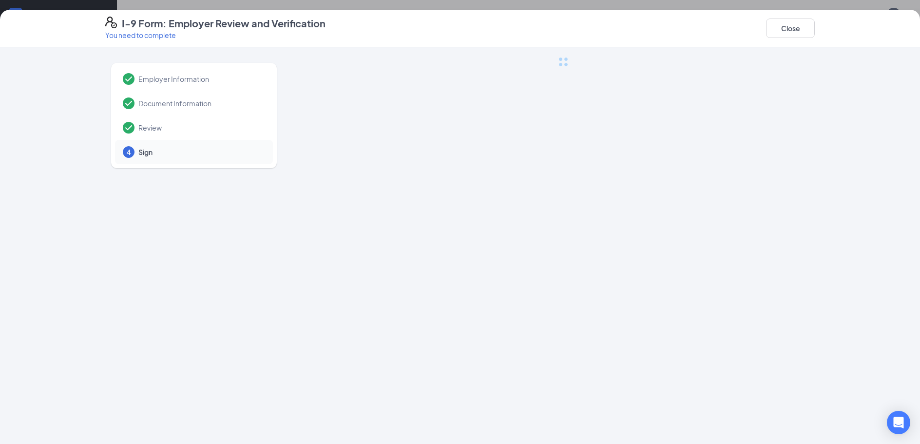
scroll to position [0, 0]
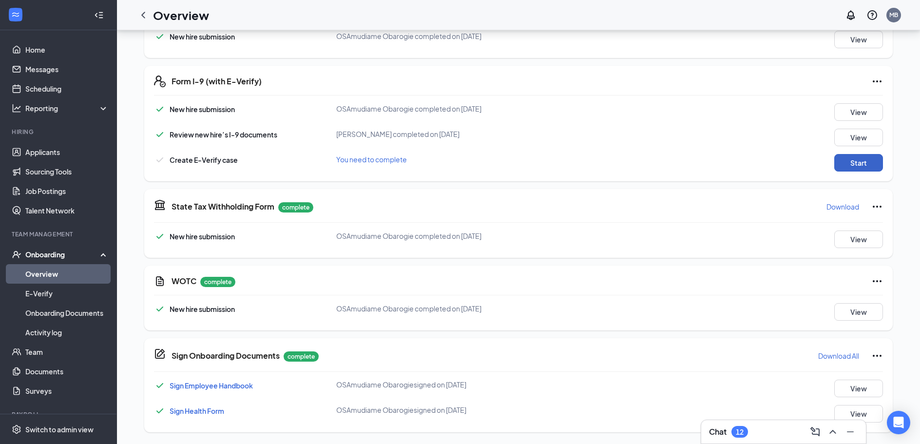
click at [860, 166] on button "Start" at bounding box center [858, 163] width 49 height 18
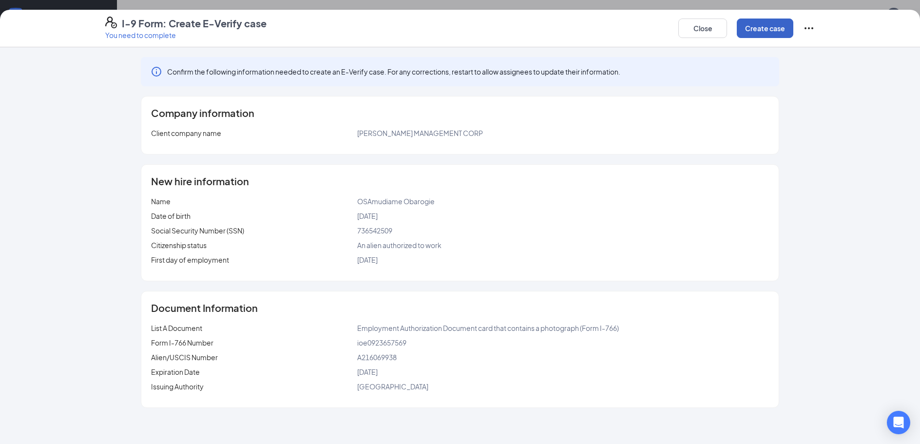
click at [748, 31] on button "Create case" at bounding box center [765, 28] width 57 height 19
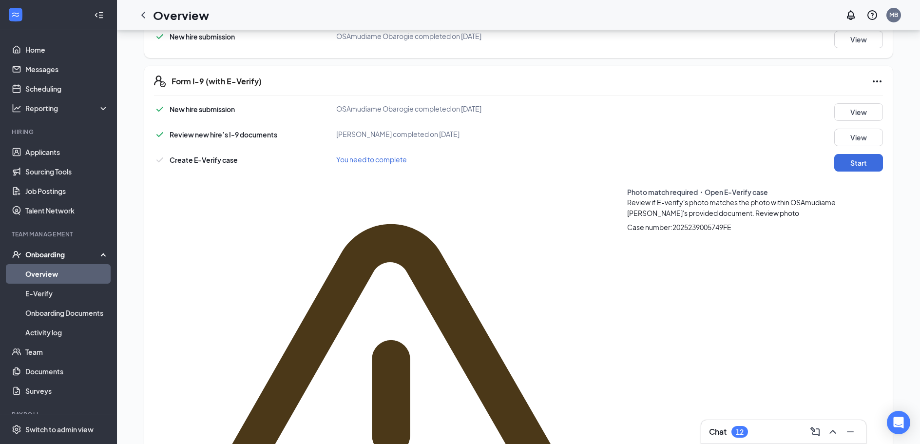
click at [755, 209] on span "Review photo" at bounding box center [777, 213] width 44 height 9
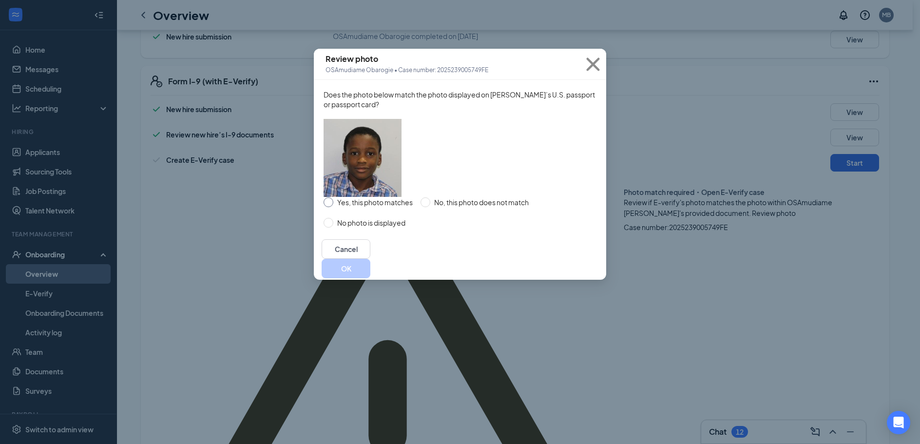
click at [331, 207] on input "Yes, this photo matches" at bounding box center [329, 202] width 10 height 10
radio input "true"
click at [370, 278] on button "OK" at bounding box center [346, 268] width 49 height 19
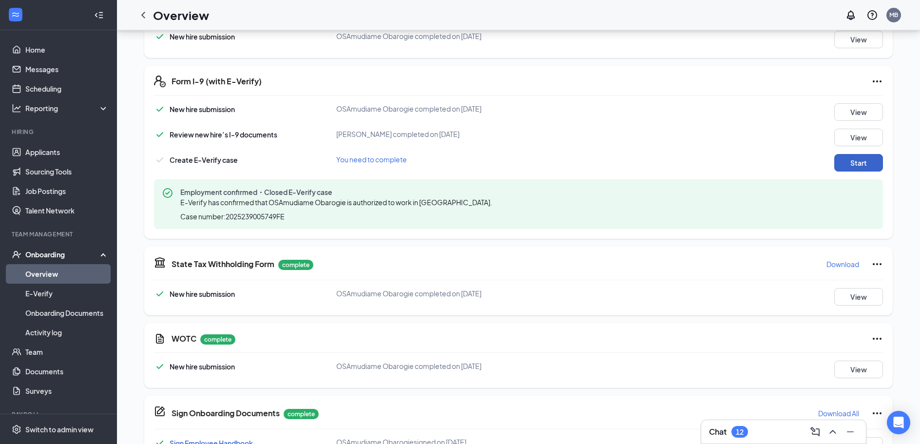
click at [851, 159] on button "Start" at bounding box center [858, 163] width 49 height 18
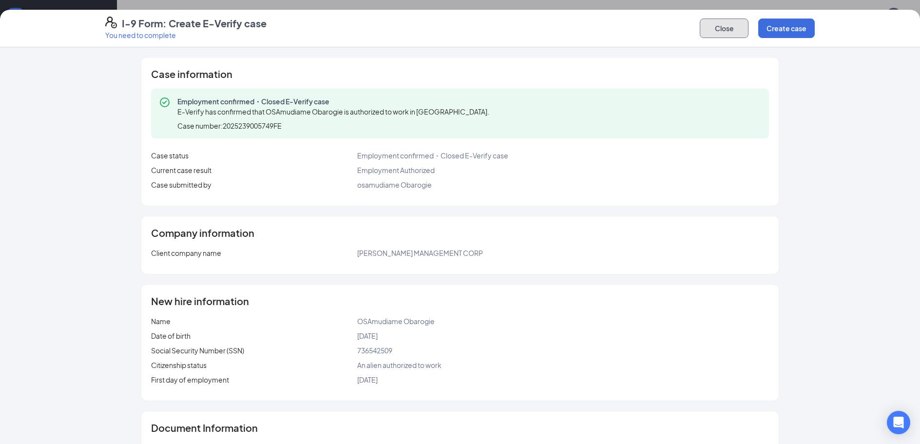
click at [718, 30] on button "Close" at bounding box center [724, 28] width 49 height 19
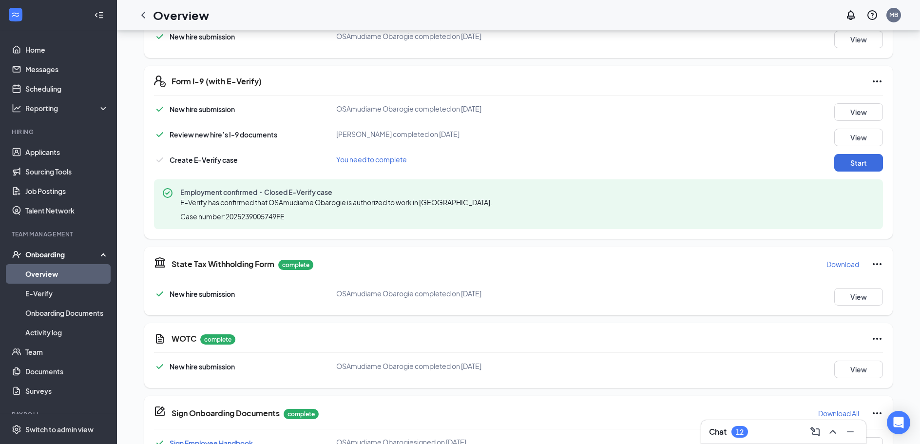
click at [862, 153] on div "New hire submission OSAmudiame Obarogie completed on [DATE] View Review new hir…" at bounding box center [518, 166] width 729 height 126
click at [859, 157] on button "Start" at bounding box center [858, 163] width 49 height 18
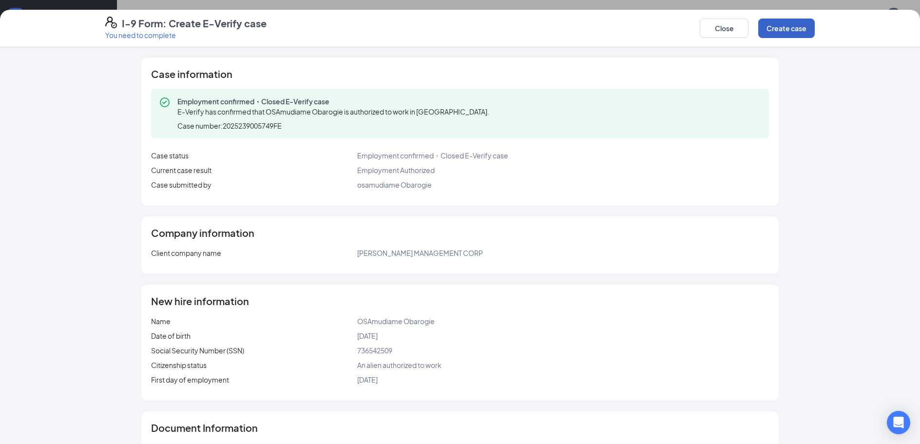
click at [782, 31] on button "Create case" at bounding box center [786, 28] width 57 height 19
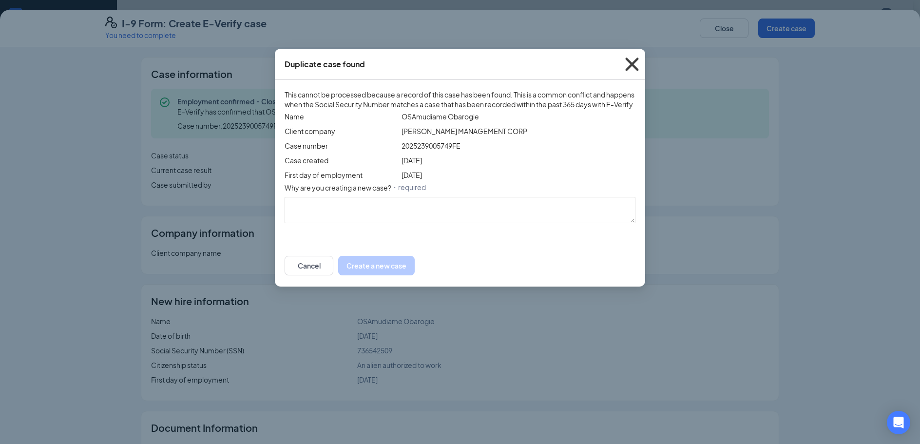
click at [631, 70] on icon "Cross" at bounding box center [632, 64] width 26 height 26
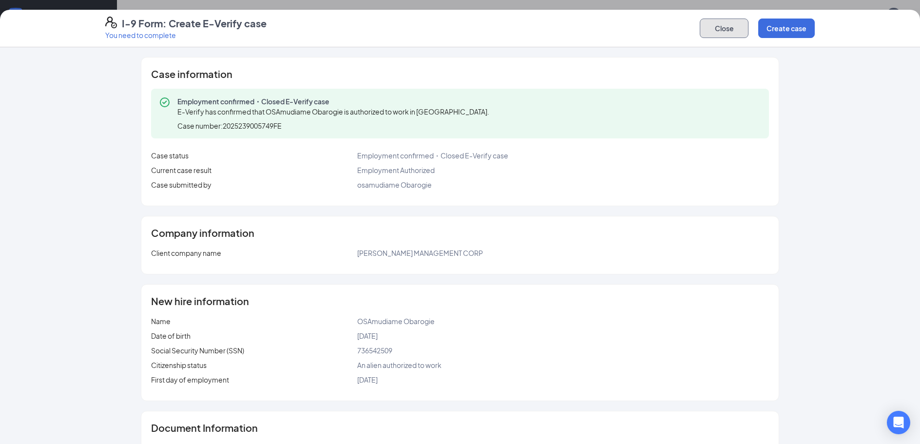
click at [729, 26] on button "Close" at bounding box center [724, 28] width 49 height 19
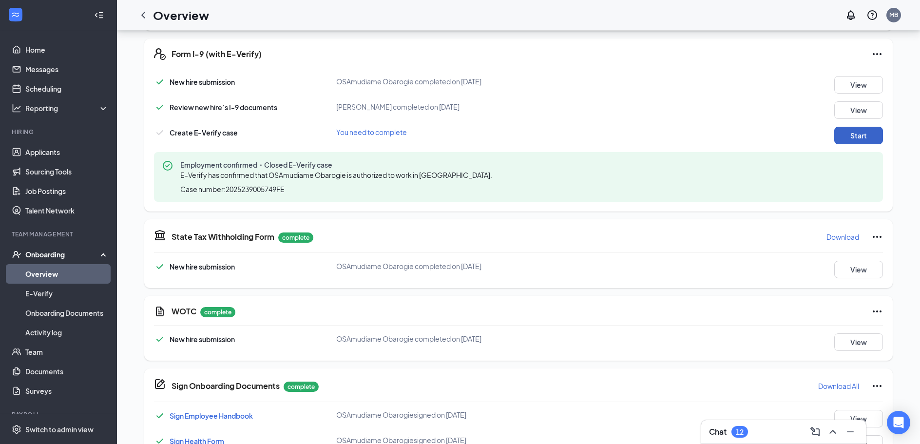
scroll to position [323, 0]
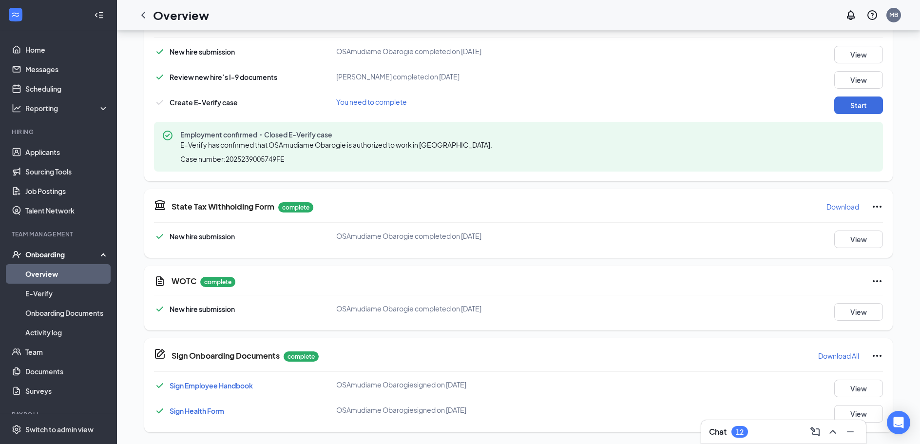
click at [52, 255] on div "Onboarding" at bounding box center [62, 255] width 75 height 10
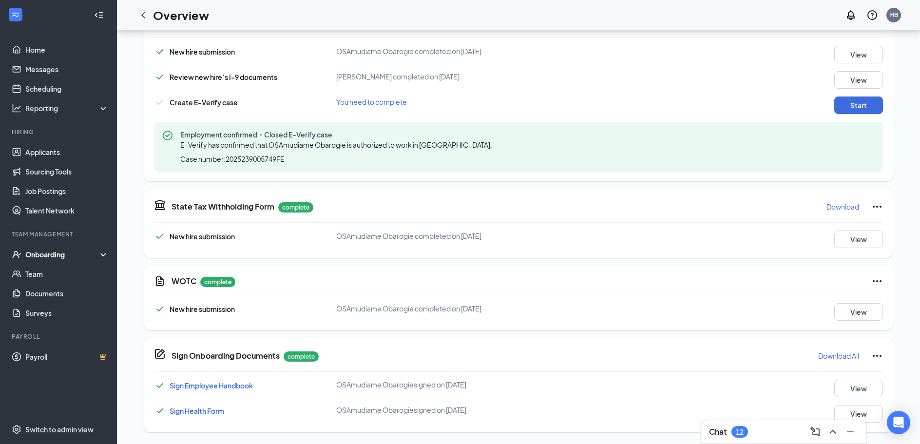
click at [64, 249] on div "Onboarding" at bounding box center [58, 254] width 117 height 19
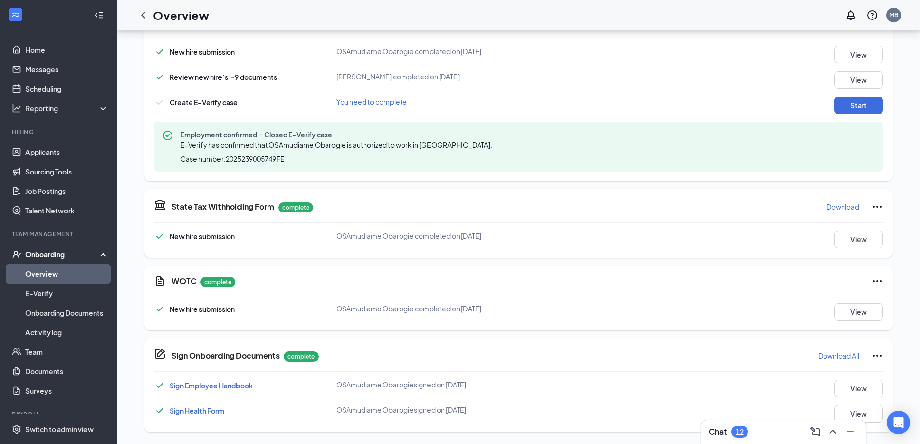
click at [55, 274] on link "Overview" at bounding box center [66, 273] width 83 height 19
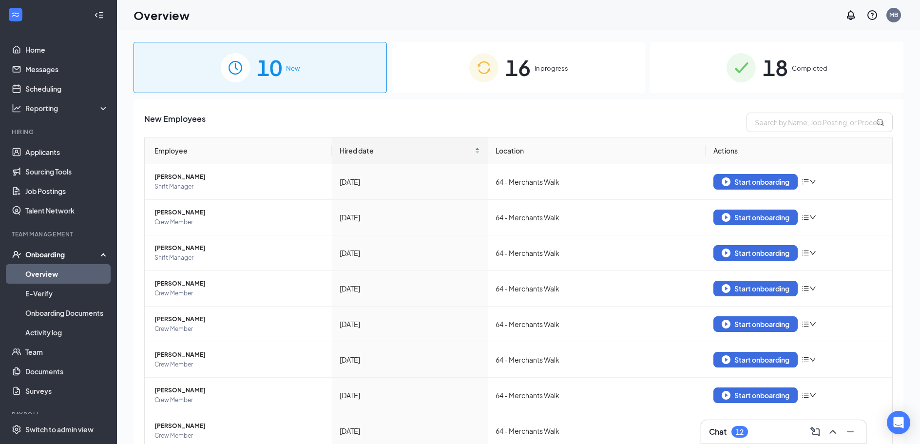
click at [516, 66] on span "16" at bounding box center [517, 68] width 25 height 34
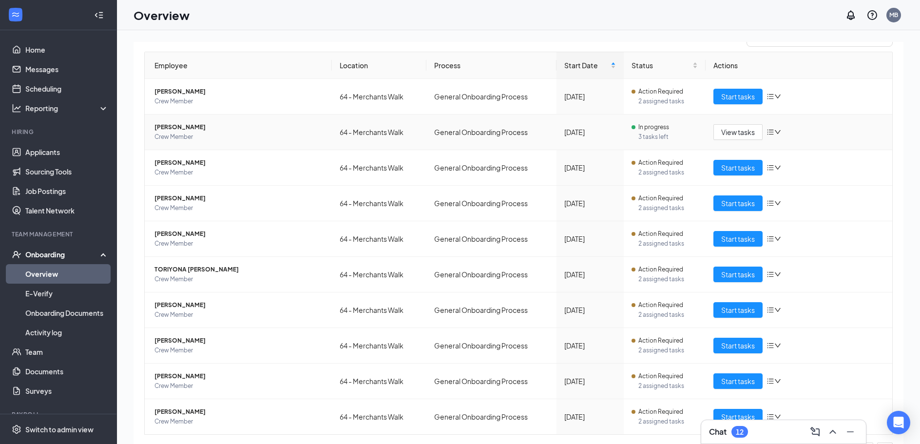
scroll to position [110, 0]
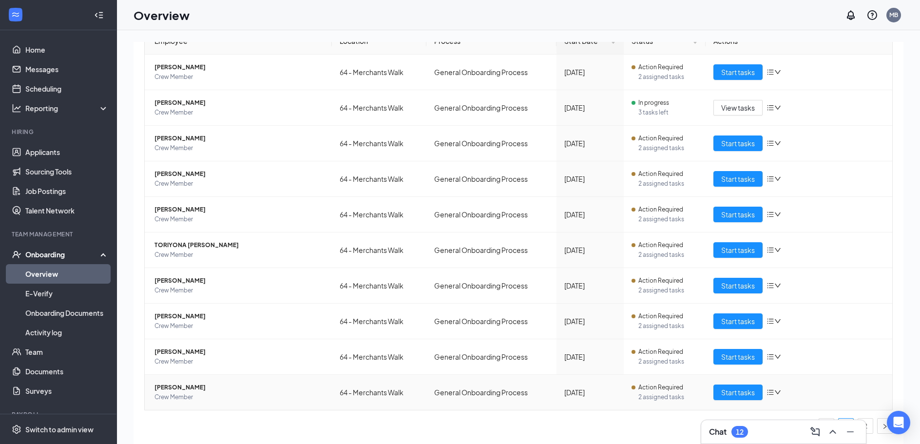
click at [170, 385] on span "[PERSON_NAME]" at bounding box center [239, 388] width 170 height 10
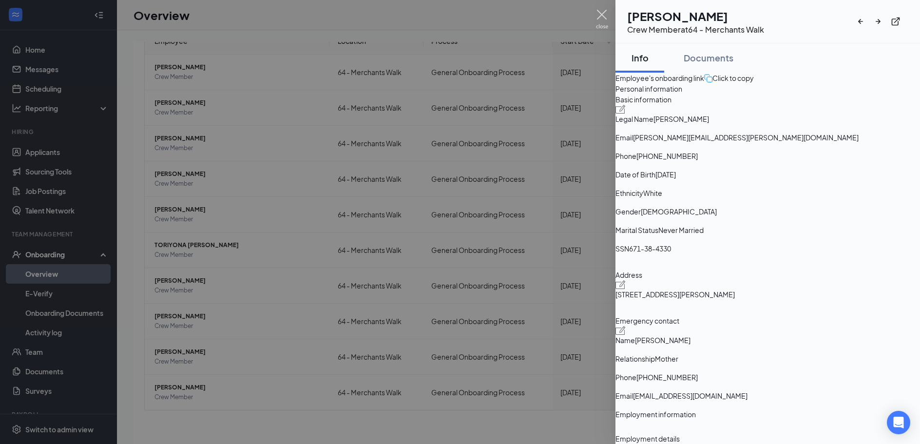
click at [597, 10] on img at bounding box center [602, 19] width 12 height 19
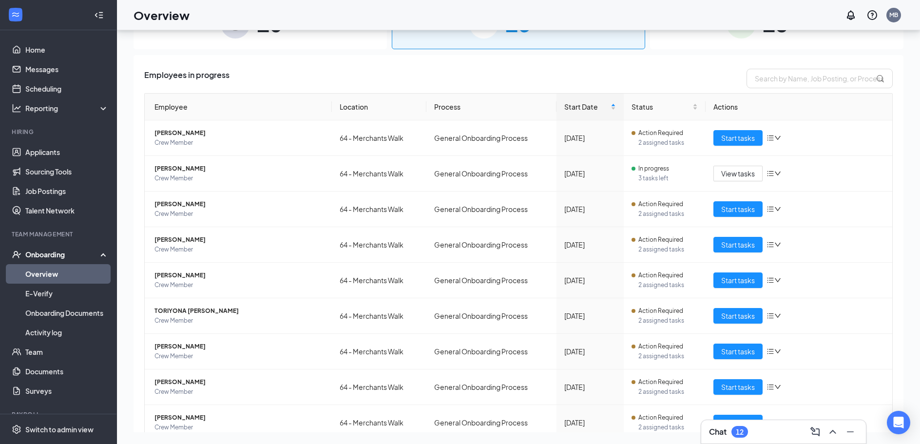
click at [55, 253] on div "Onboarding" at bounding box center [62, 255] width 75 height 10
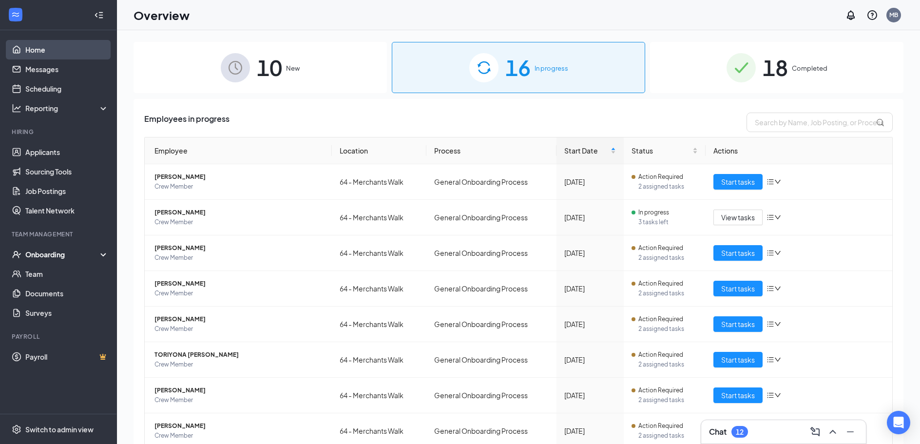
click at [39, 47] on link "Home" at bounding box center [66, 49] width 83 height 19
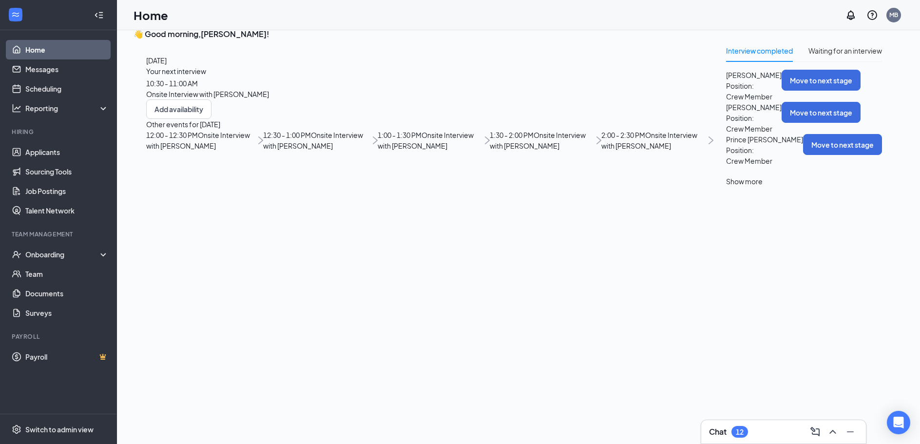
scroll to position [20, 0]
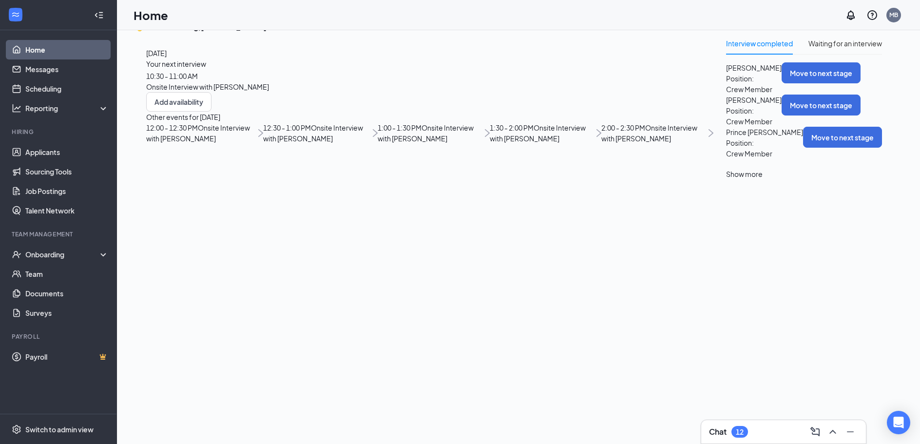
click at [263, 132] on span "12:30 - 1:00 PM" at bounding box center [287, 127] width 48 height 9
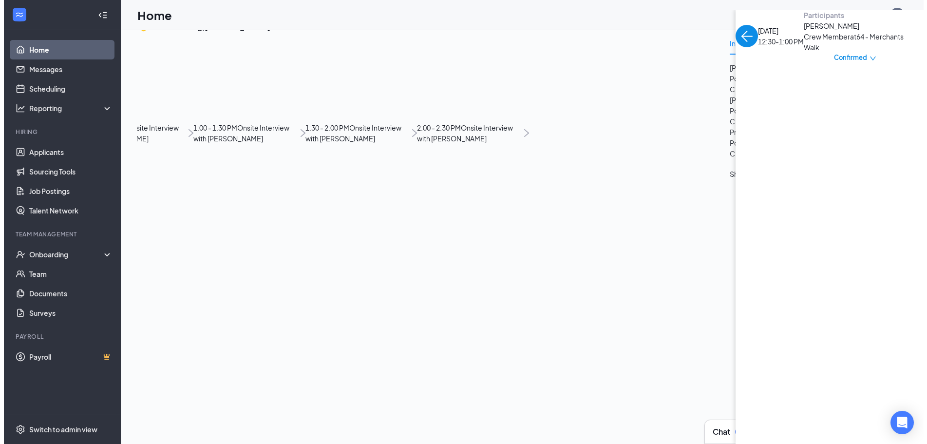
scroll to position [0, 0]
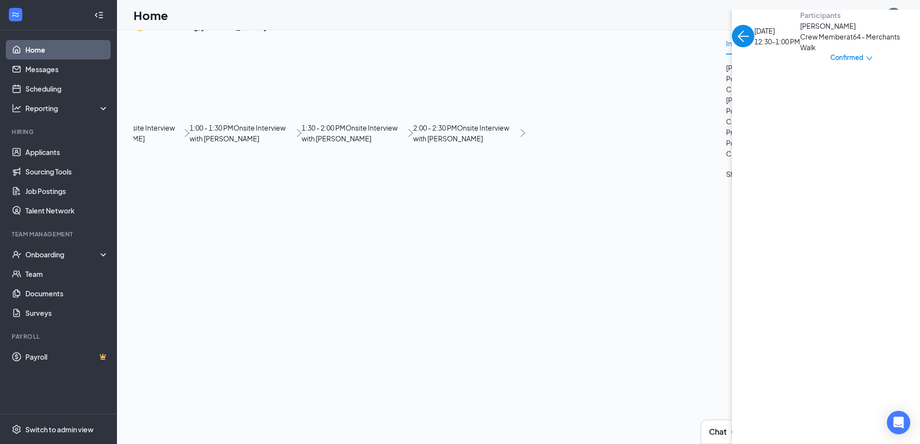
click at [800, 31] on span "[PERSON_NAME]" at bounding box center [851, 25] width 102 height 11
